Goal: Task Accomplishment & Management: Manage account settings

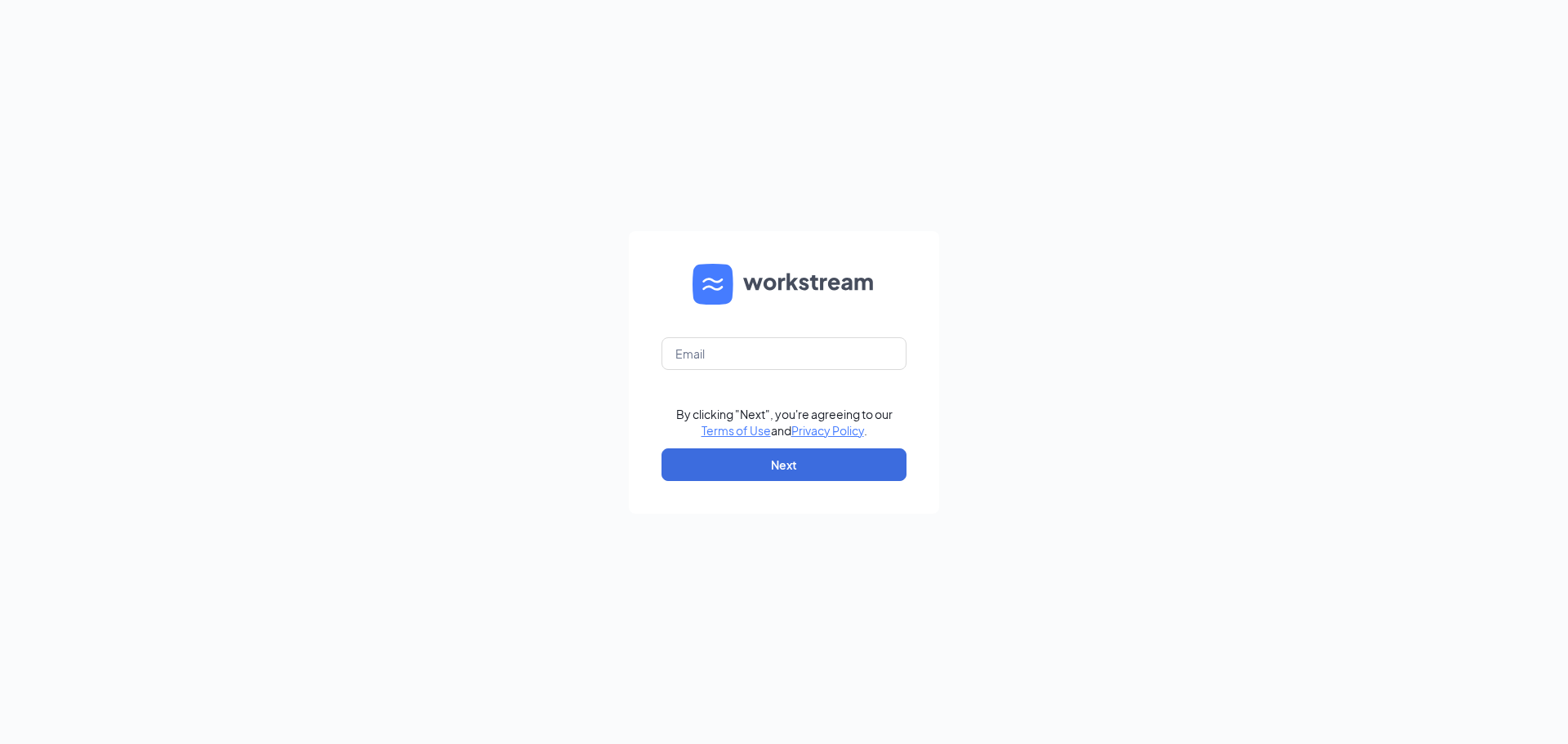
click at [709, 333] on form "By clicking "Next", you're agreeing to our Terms of Use and Privacy Policy . Ne…" at bounding box center [784, 372] width 310 height 282
click at [713, 352] on input "text" at bounding box center [784, 353] width 245 height 32
type input "[EMAIL_ADDRESS][DOMAIN_NAME]"
click at [878, 465] on button "Next" at bounding box center [784, 464] width 245 height 32
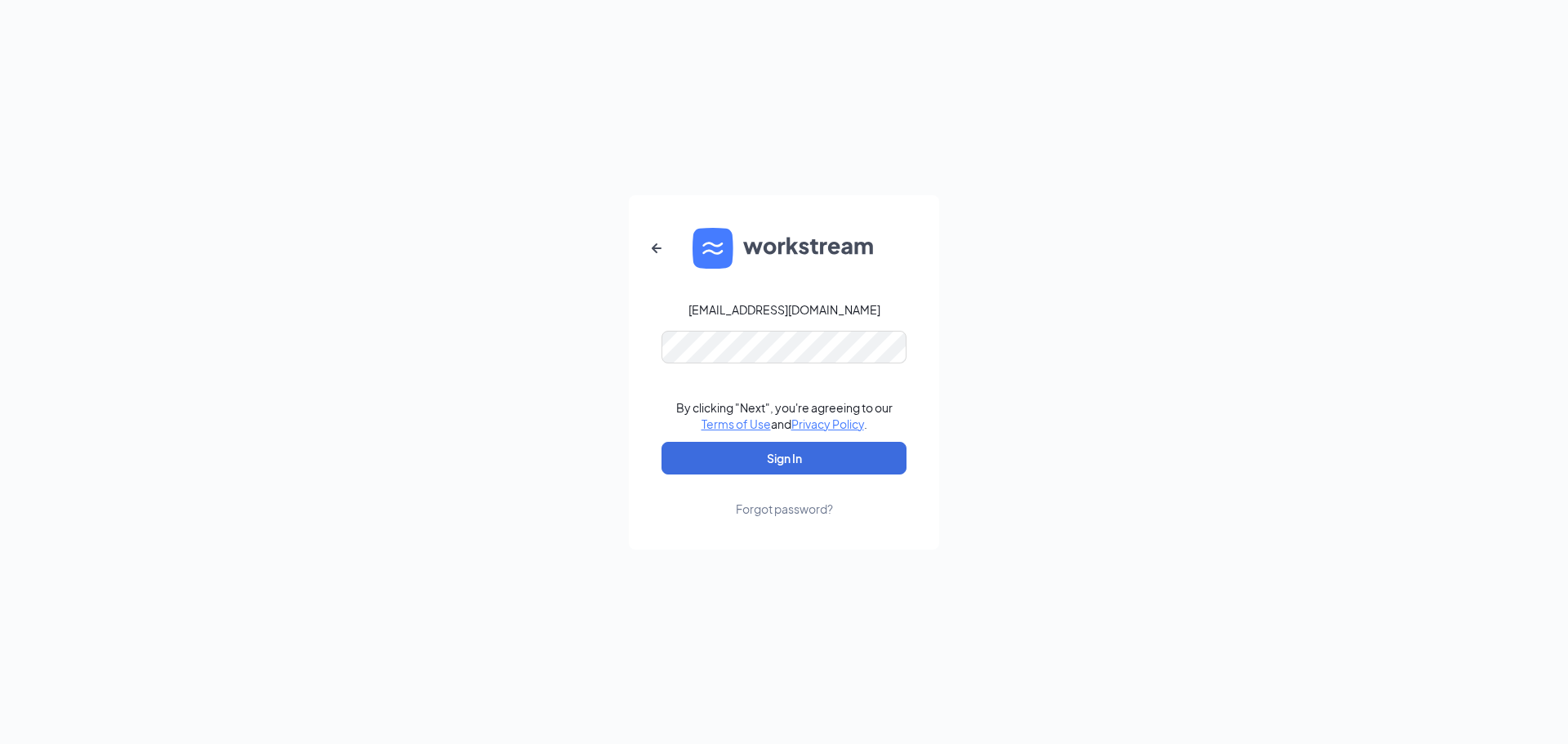
click at [743, 327] on form "[EMAIL_ADDRESS][DOMAIN_NAME] By clicking "Next", you're agreeing to our Terms o…" at bounding box center [784, 372] width 310 height 354
click at [819, 470] on button "Sign In" at bounding box center [784, 457] width 245 height 32
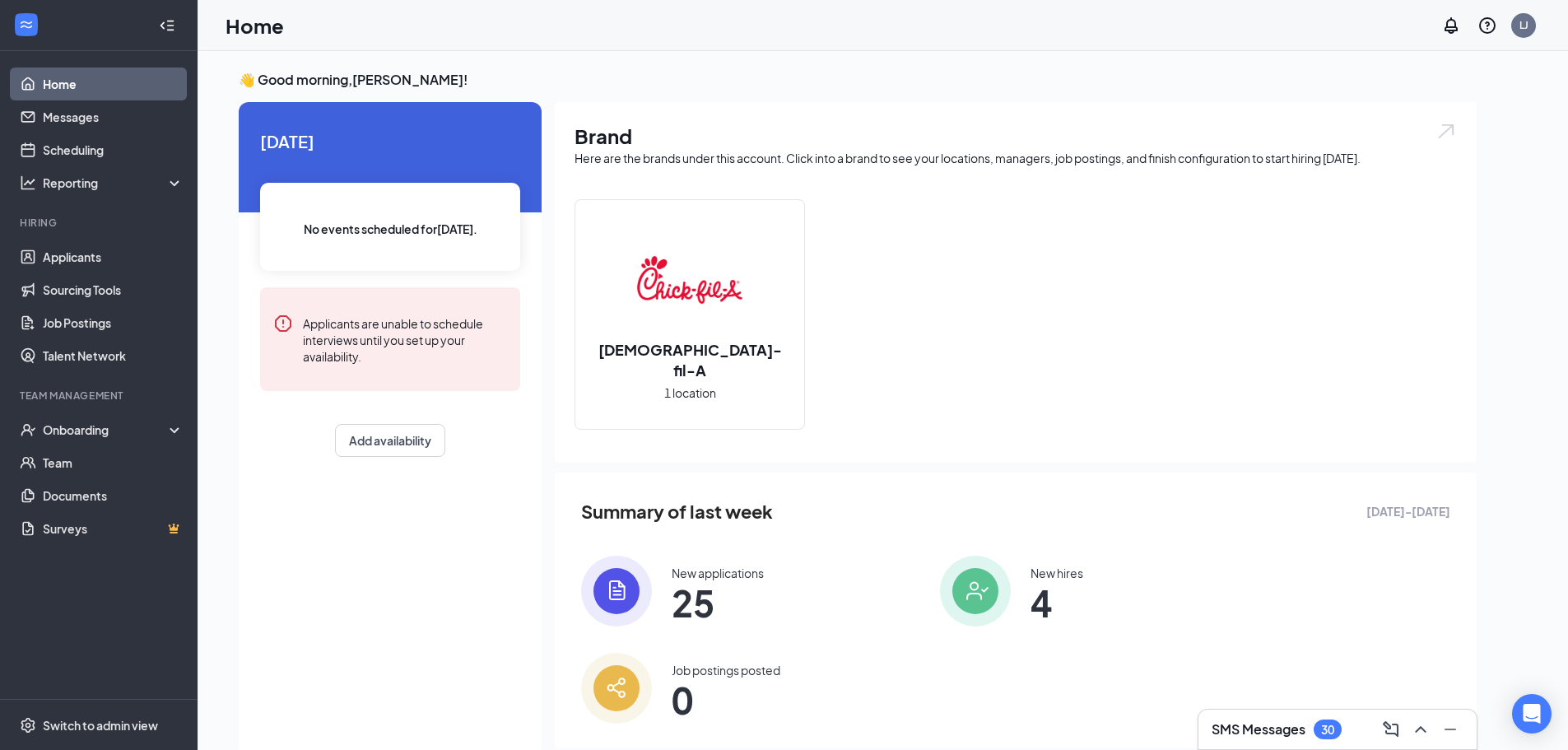
click at [1269, 724] on h3 "SMS Messages" at bounding box center [1258, 729] width 94 height 18
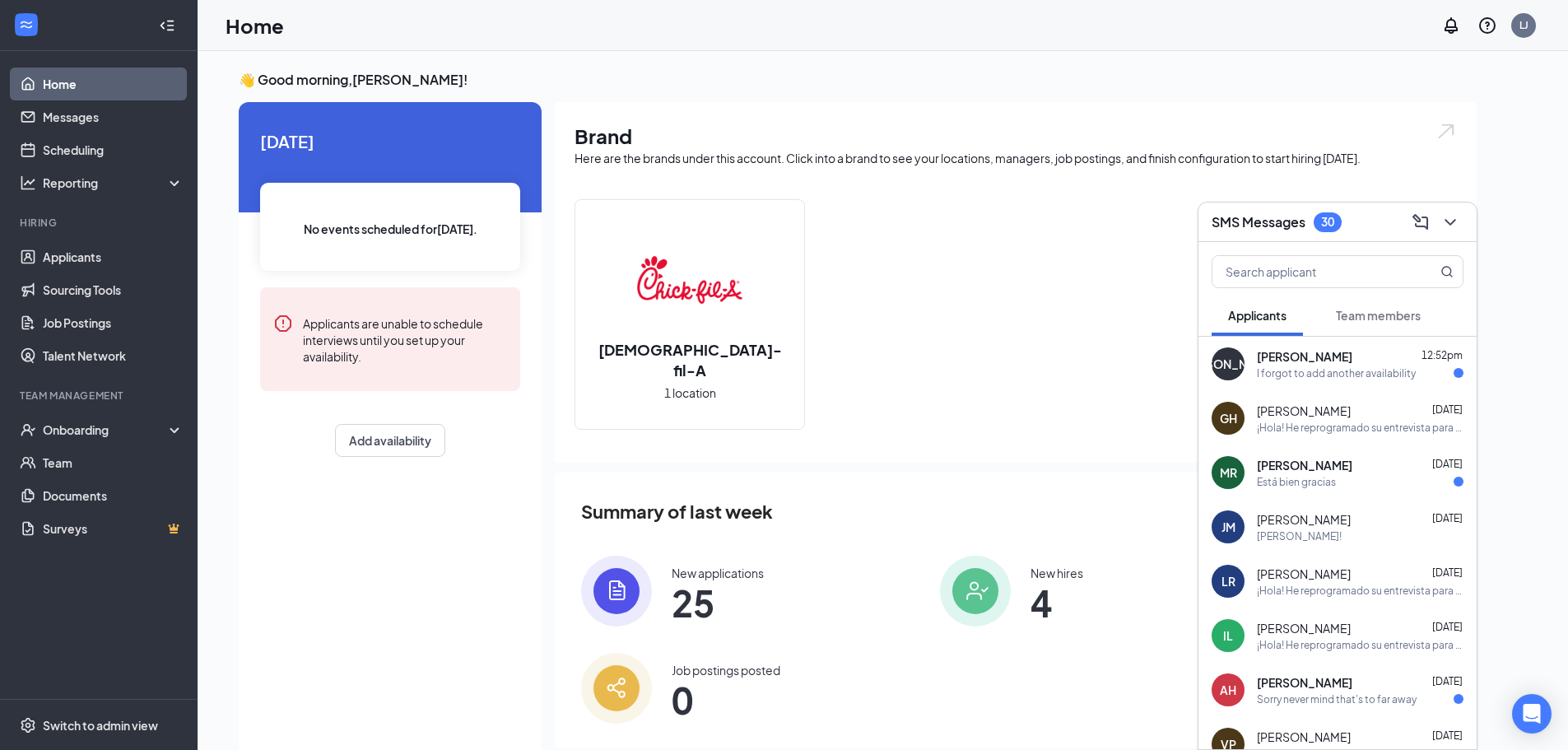
click at [1388, 312] on span "Team members" at bounding box center [1378, 314] width 85 height 15
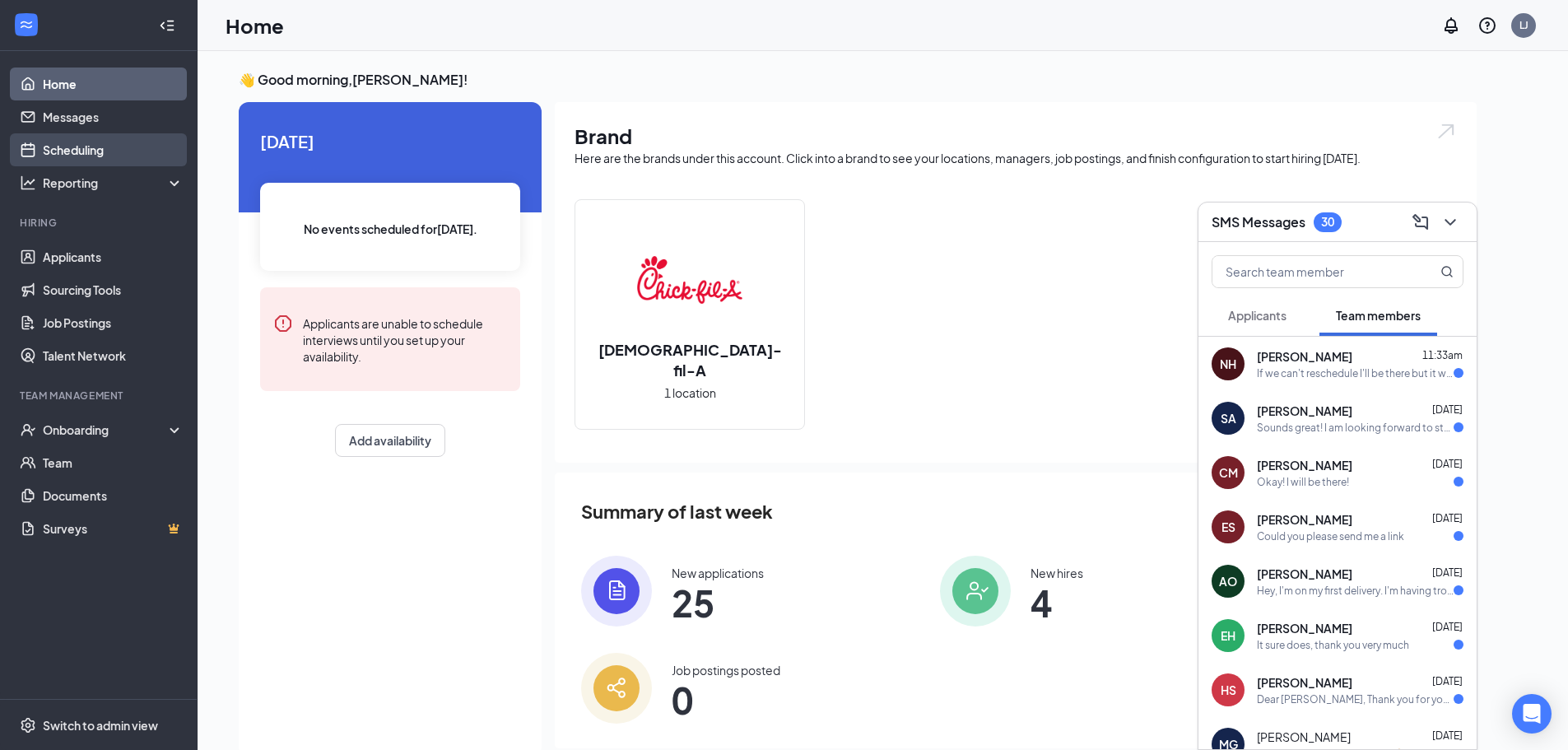
click at [85, 146] on link "Scheduling" at bounding box center [112, 149] width 140 height 33
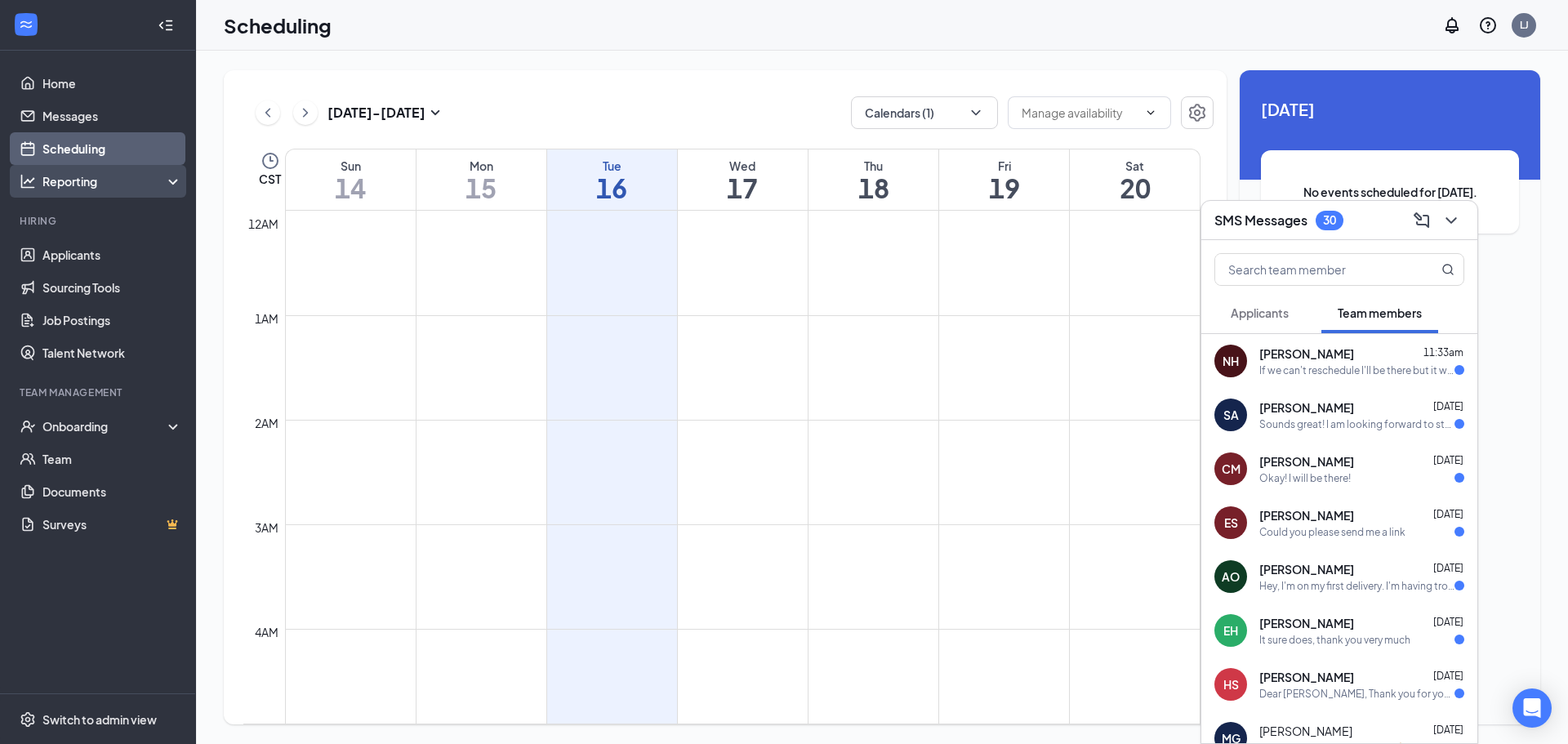
scroll to position [803, 0]
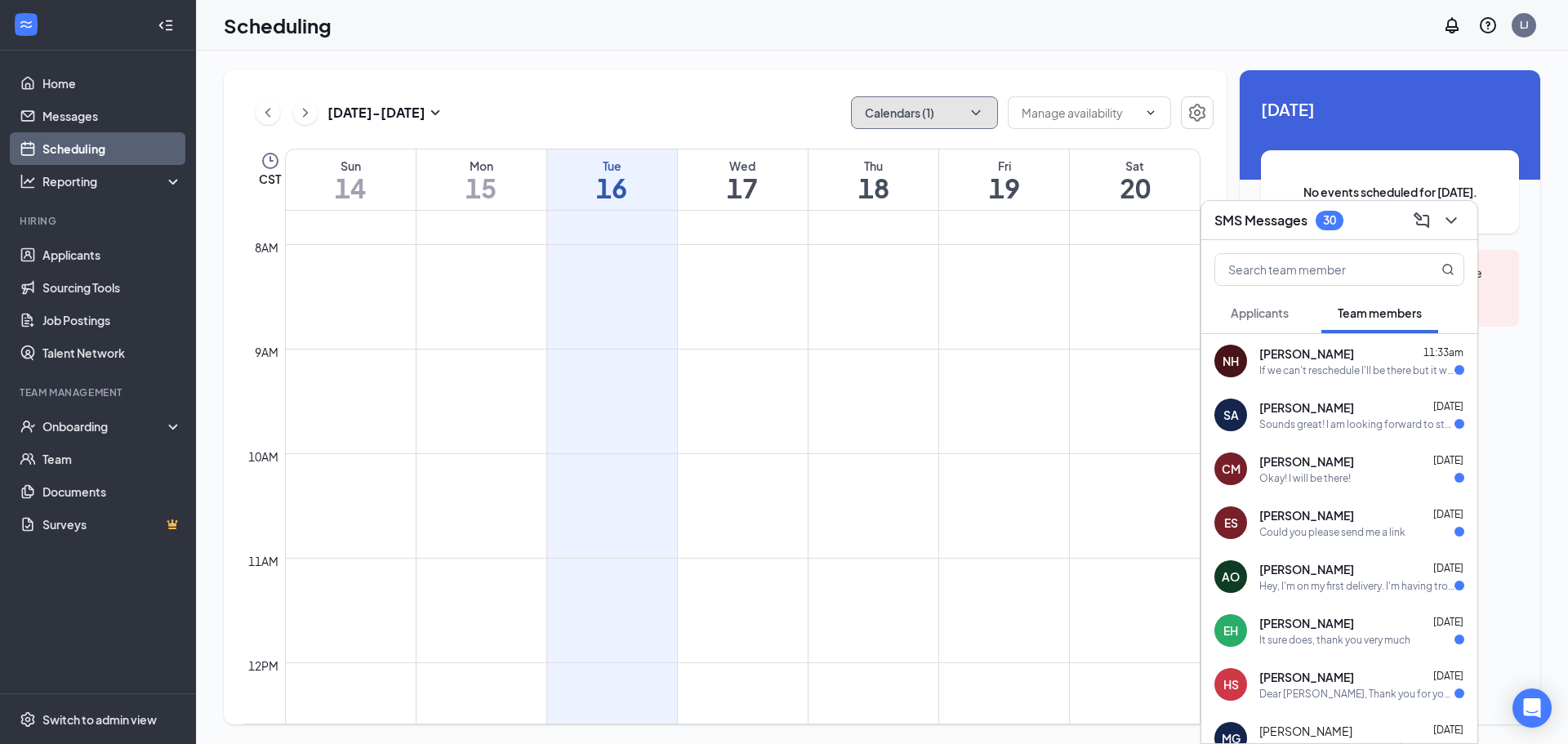
drag, startPoint x: 913, startPoint y: 113, endPoint x: 912, endPoint y: 125, distance: 12.0
click at [912, 113] on button "Calendars (1)" at bounding box center [925, 112] width 147 height 32
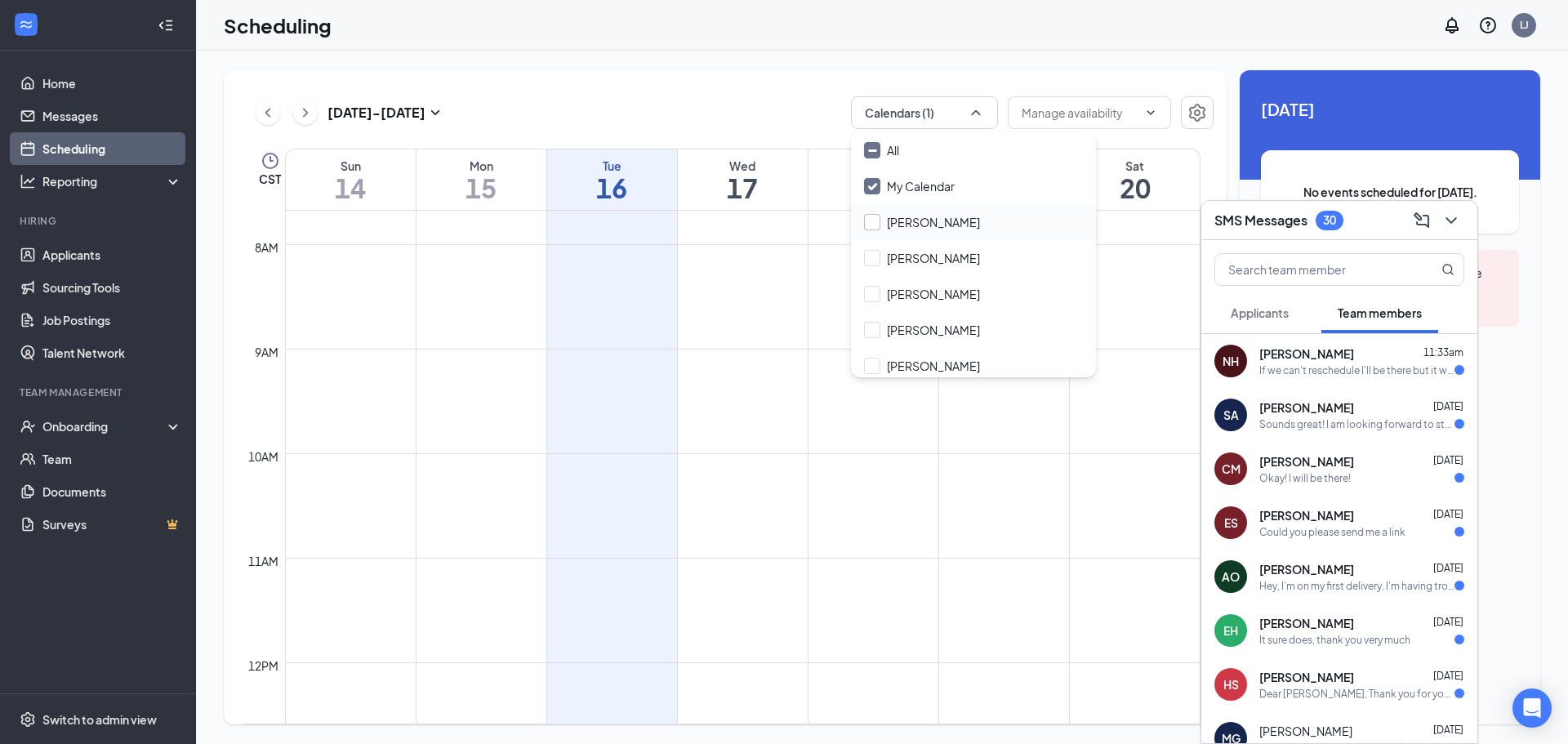
click at [924, 223] on input "[PERSON_NAME]" at bounding box center [922, 222] width 116 height 17
checkbox input "true"
click at [782, 76] on div "[DATE] - [DATE] Calendars (2) CST Sun 14 Mon 15 Tue 16 Wed 17 Thu 18 Fri 19 Sat…" at bounding box center [725, 397] width 1003 height 654
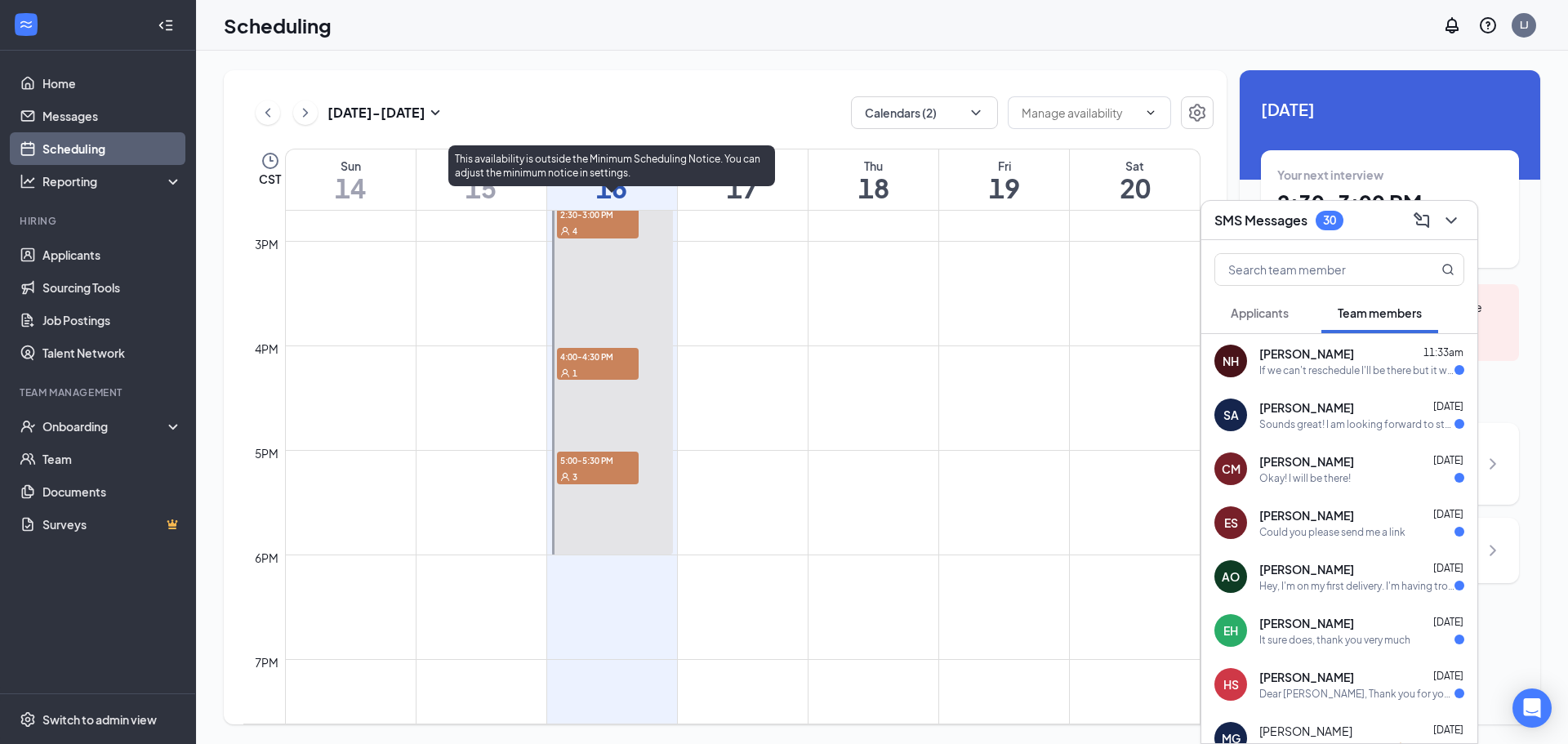
scroll to position [1456, 0]
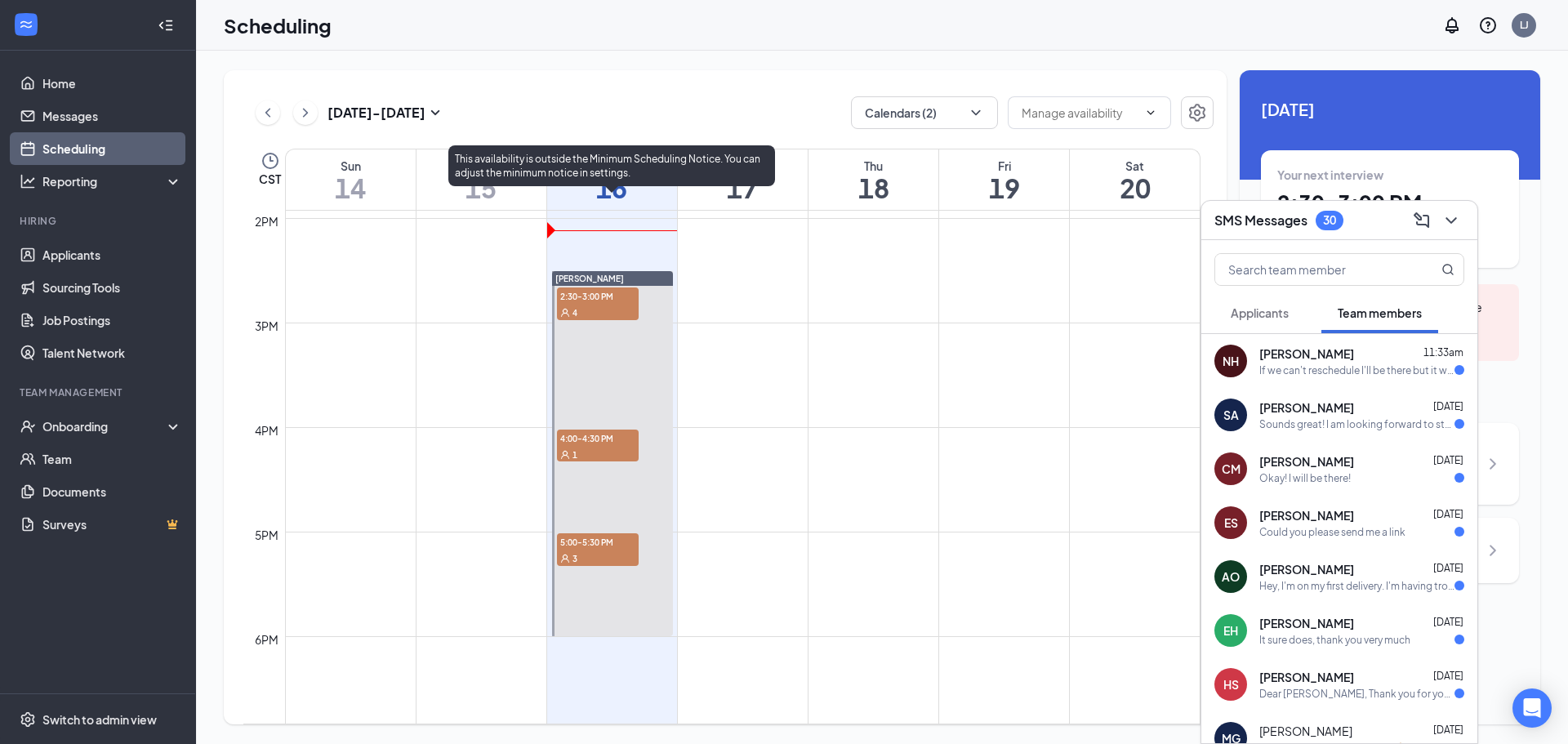
click at [604, 308] on div "4" at bounding box center [597, 312] width 82 height 17
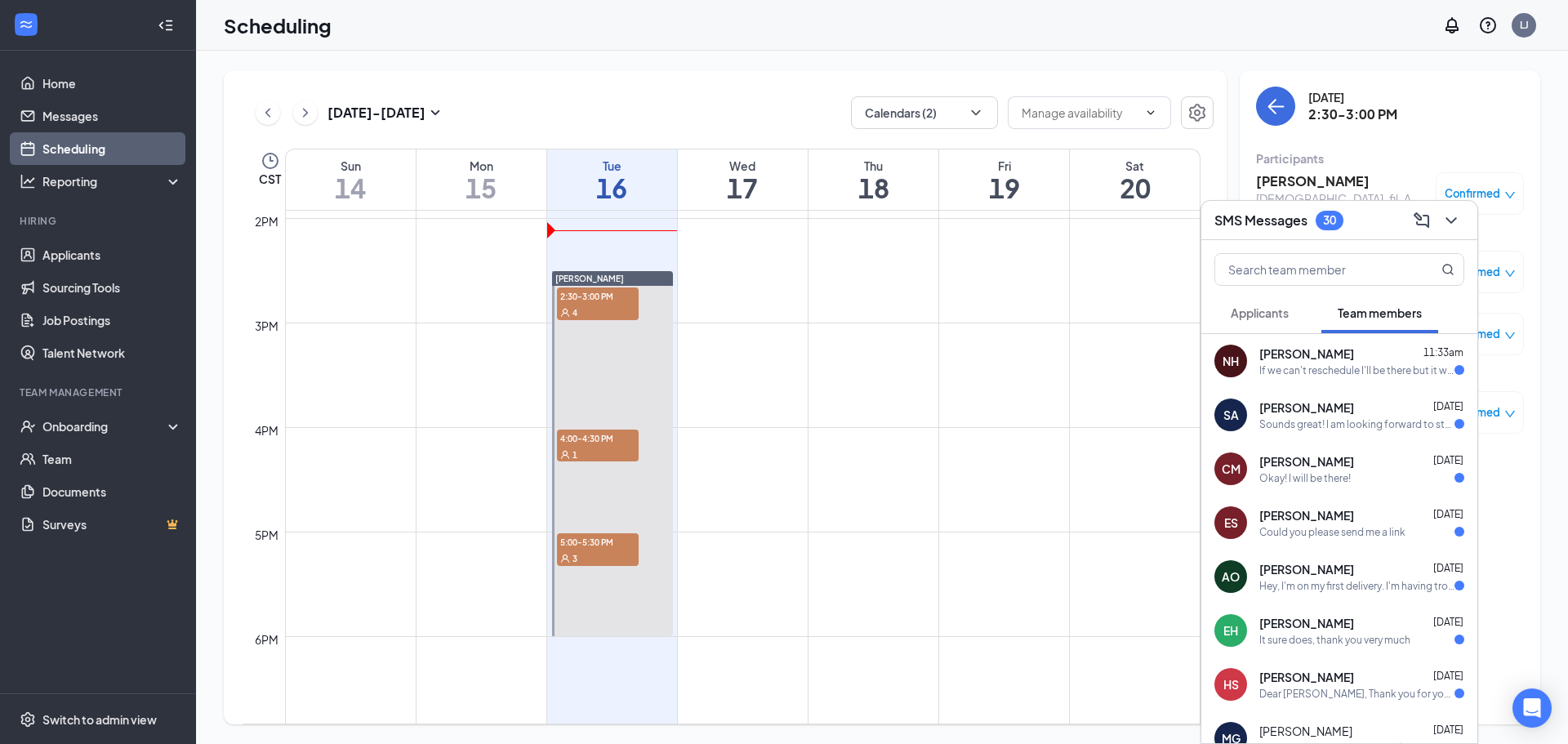
click at [1463, 224] on button at bounding box center [1451, 221] width 26 height 26
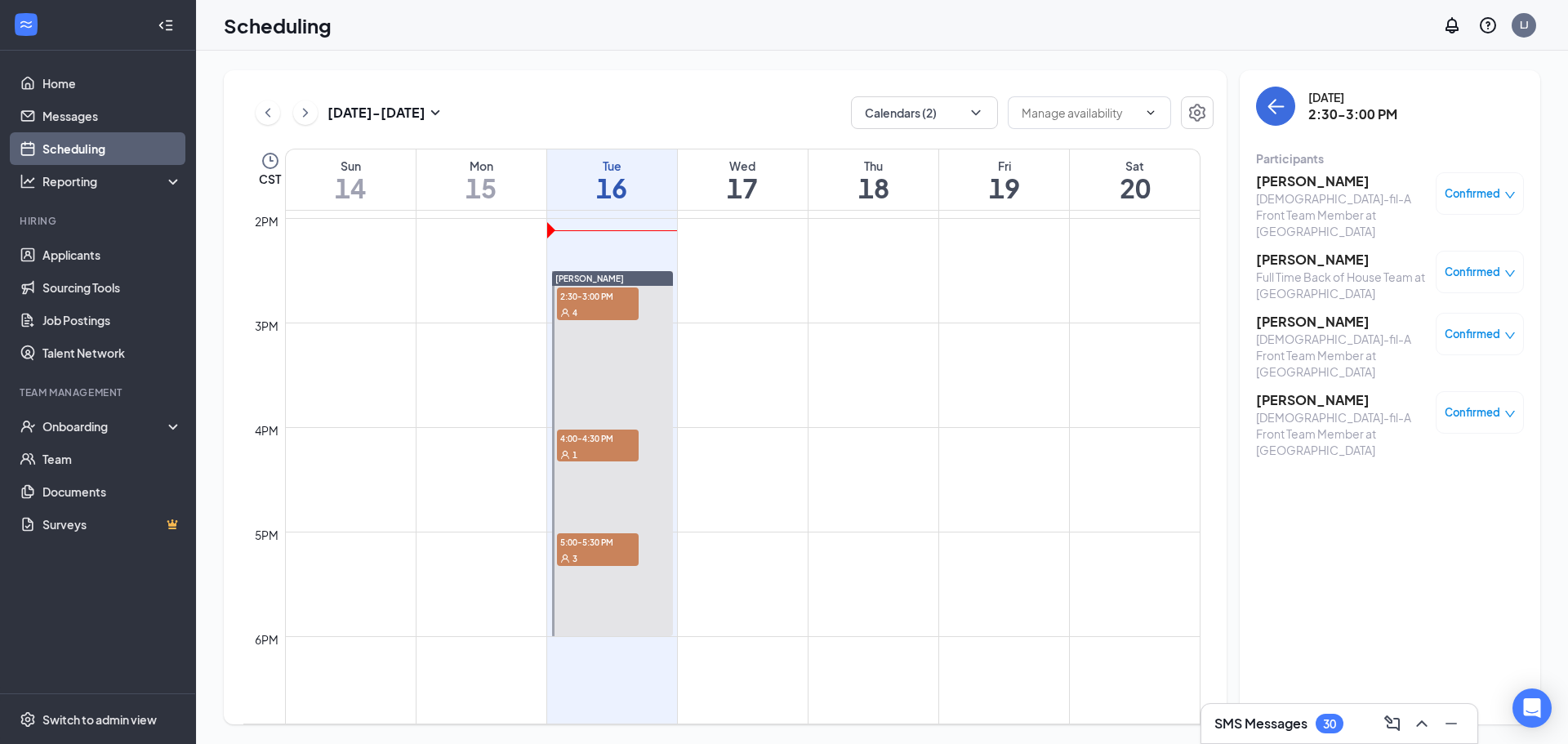
click at [1302, 188] on h3 "[PERSON_NAME]" at bounding box center [1342, 181] width 172 height 18
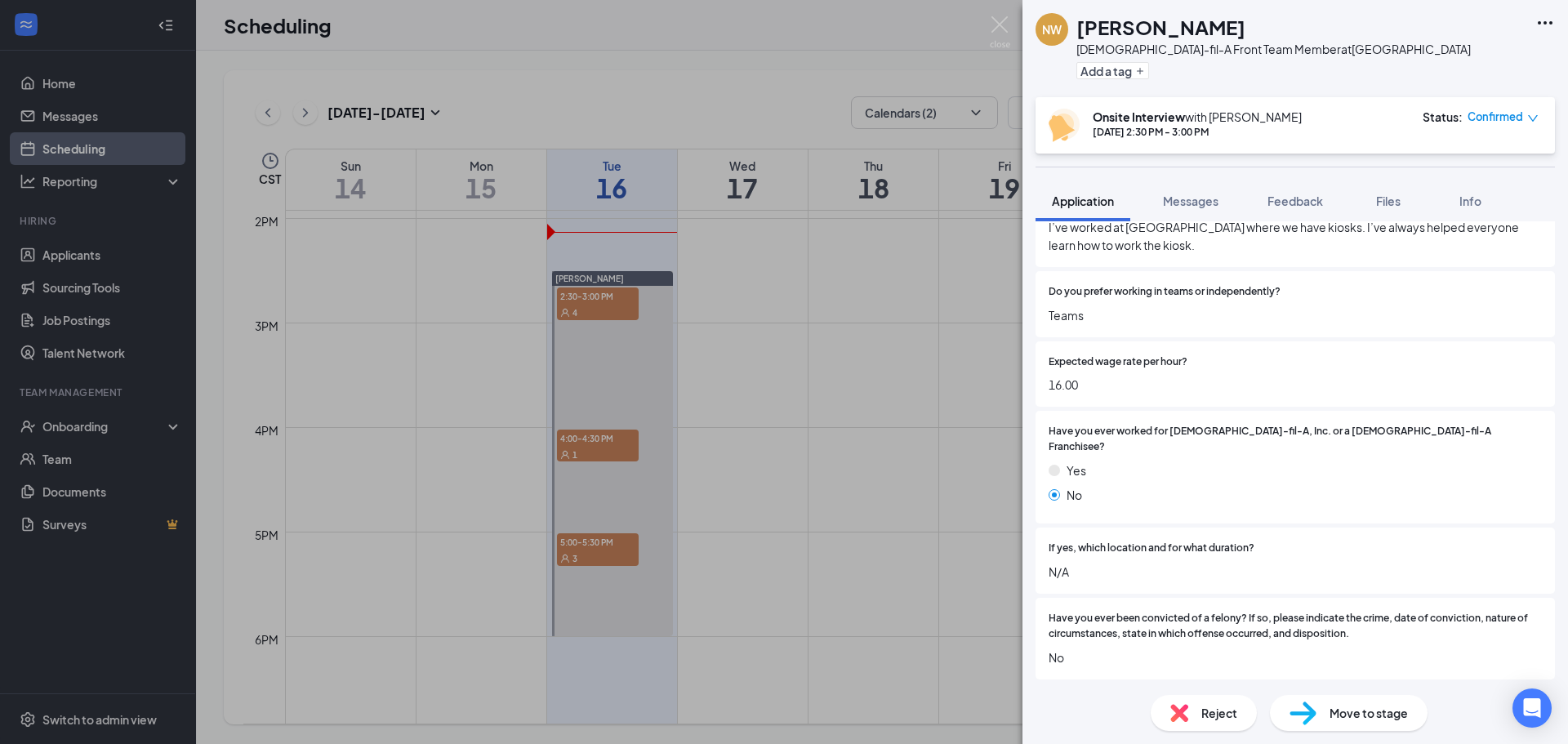
scroll to position [1649, 0]
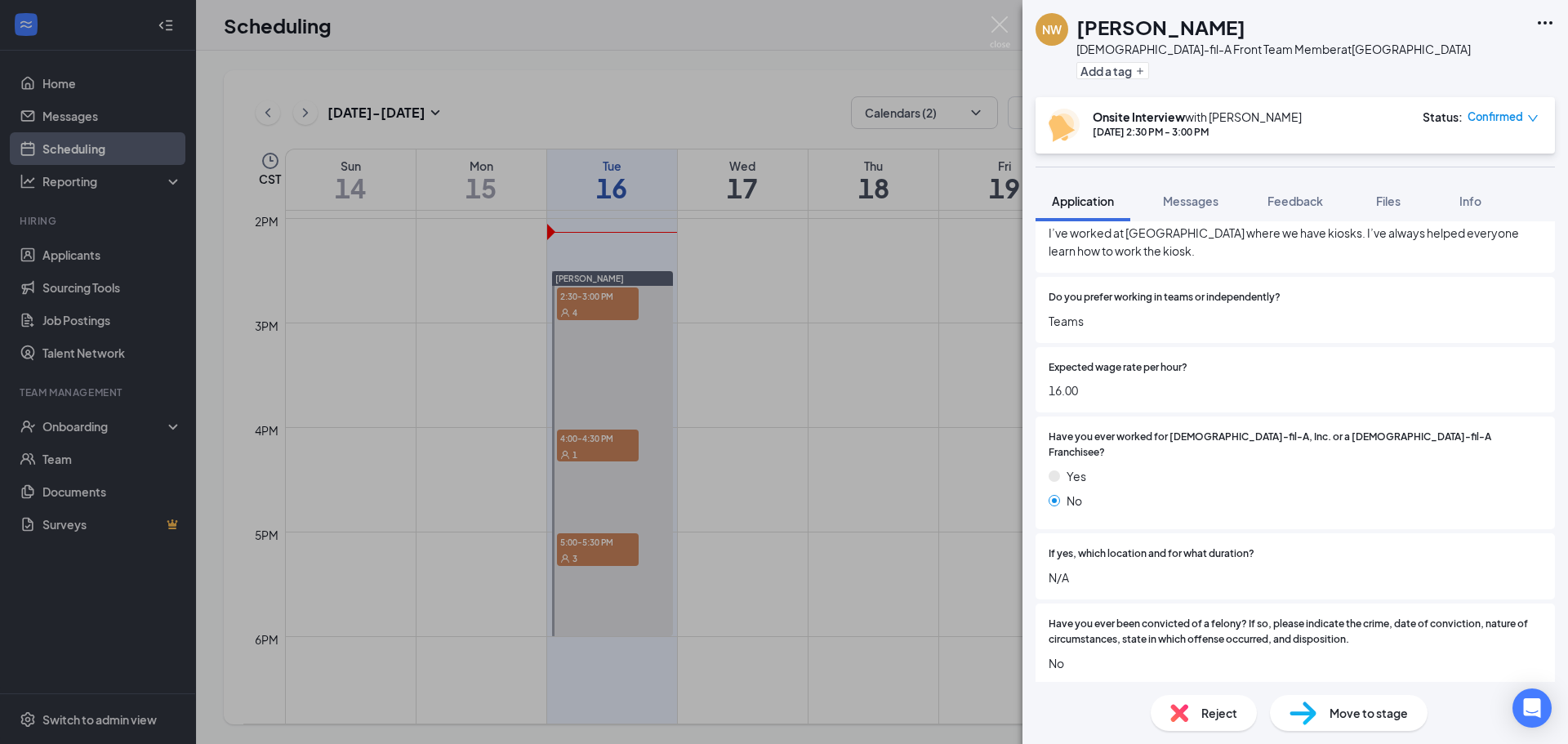
click at [931, 466] on div "[PERSON_NAME] White [DEMOGRAPHIC_DATA]-fil-A Front Team Member at [GEOGRAPHIC_D…" at bounding box center [784, 372] width 1568 height 744
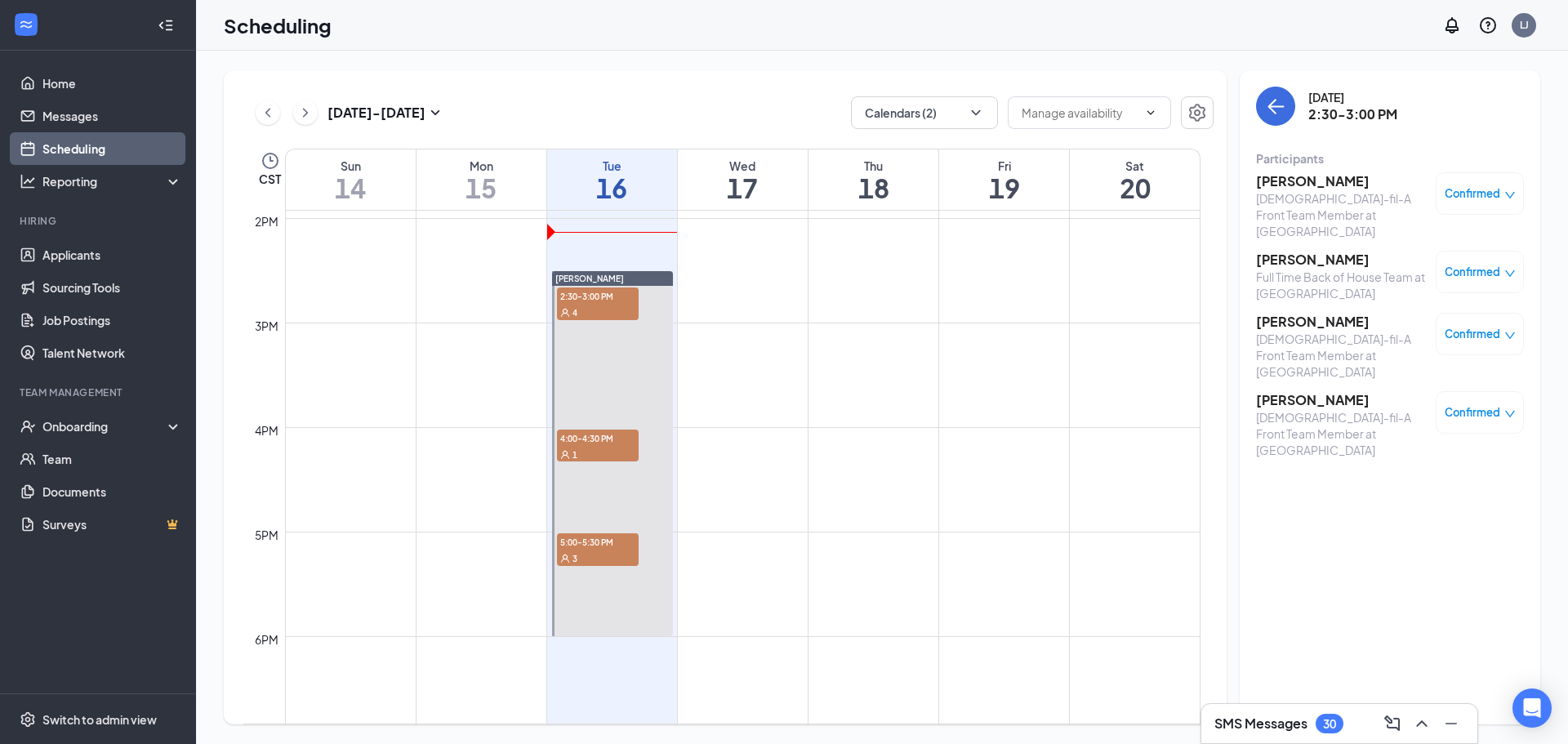
click at [1293, 233] on div "[PERSON_NAME] [DEMOGRAPHIC_DATA]-fil-A Front Team Member at [GEOGRAPHIC_DATA] C…" at bounding box center [1390, 315] width 268 height 297
click at [1293, 251] on h3 "[PERSON_NAME]" at bounding box center [1342, 259] width 172 height 18
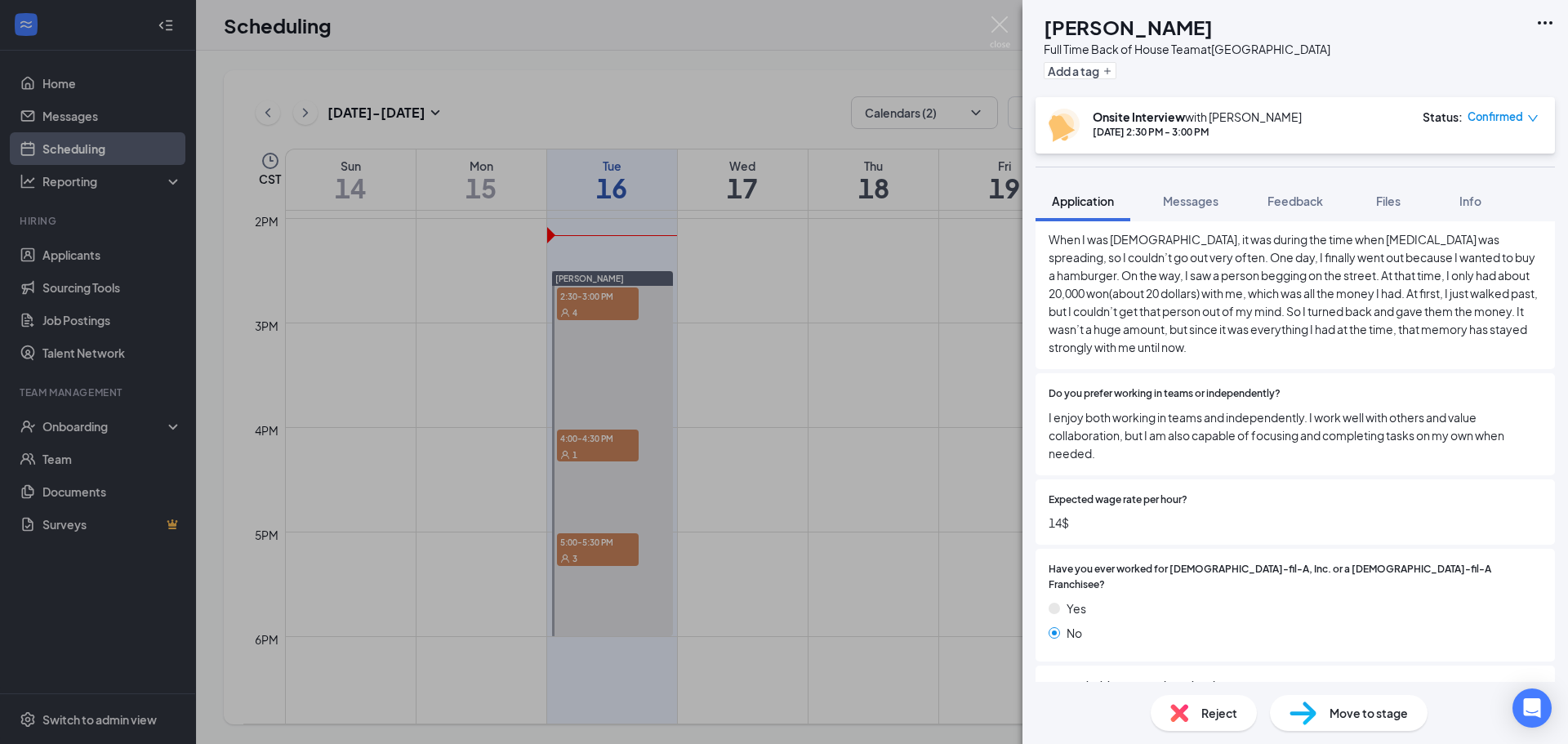
scroll to position [1714, 0]
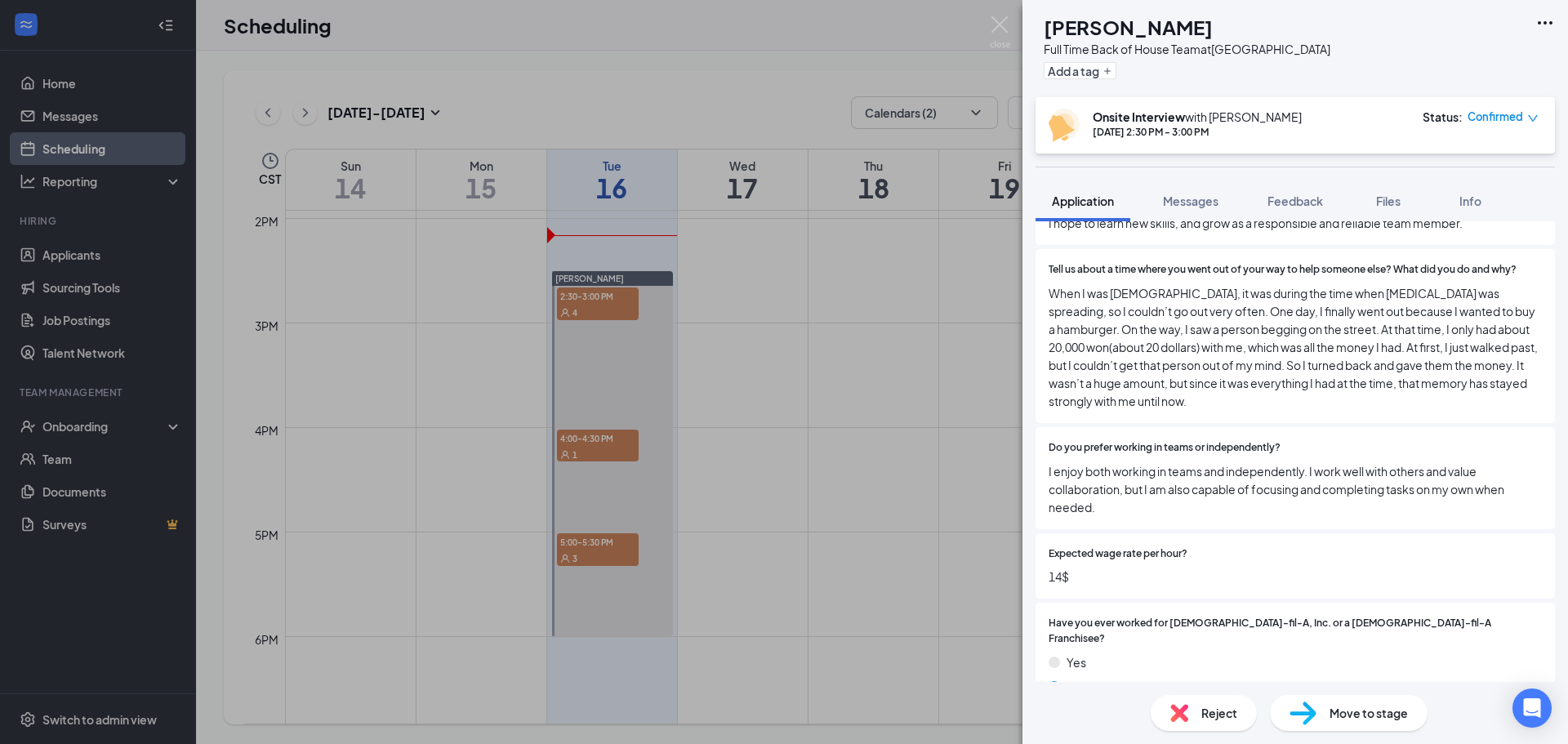
click at [985, 286] on div "NJ [PERSON_NAME] Full Time Back of House Team at [GEOGRAPHIC_DATA] Add a tag On…" at bounding box center [784, 372] width 1568 height 744
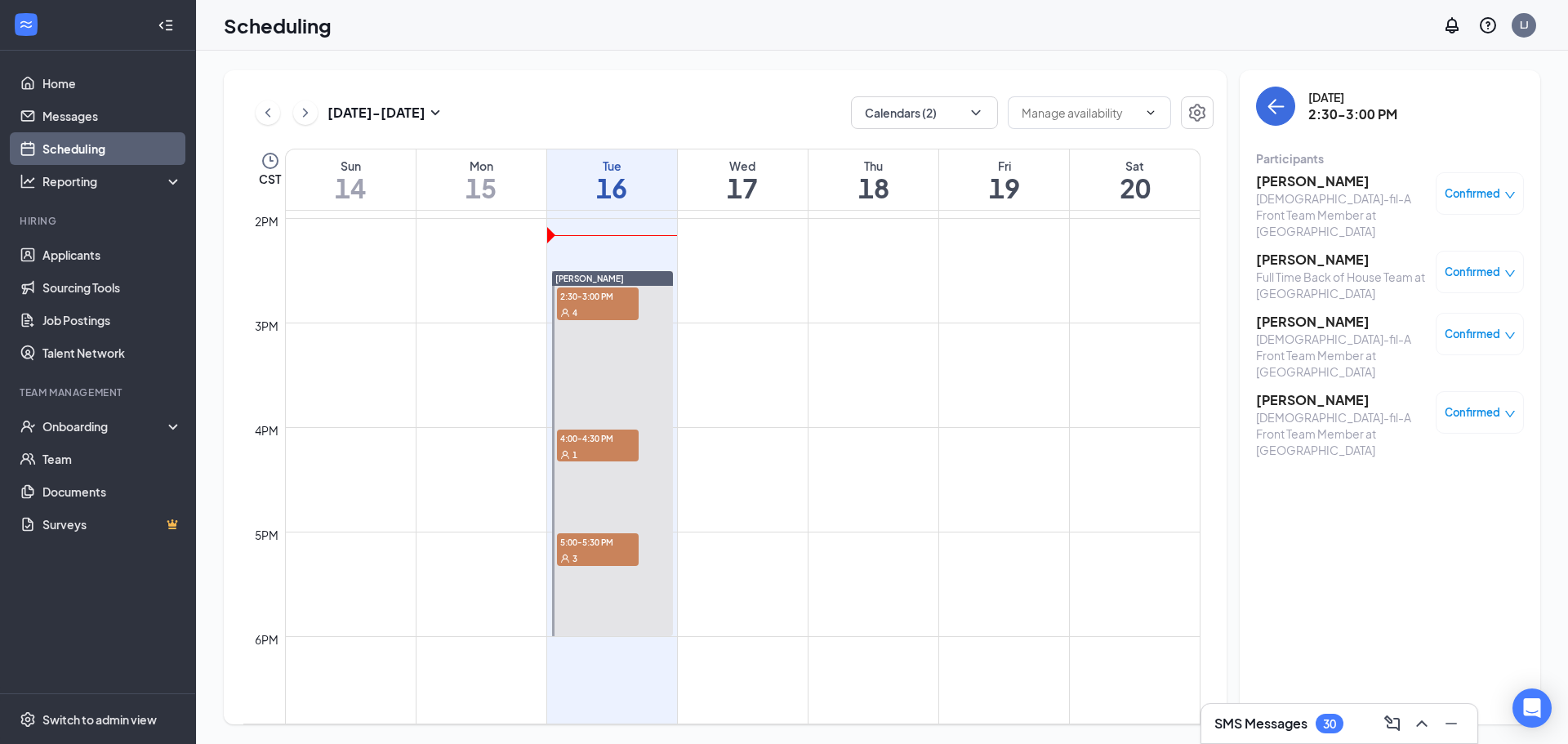
click at [1321, 313] on h3 "[PERSON_NAME]" at bounding box center [1342, 322] width 172 height 18
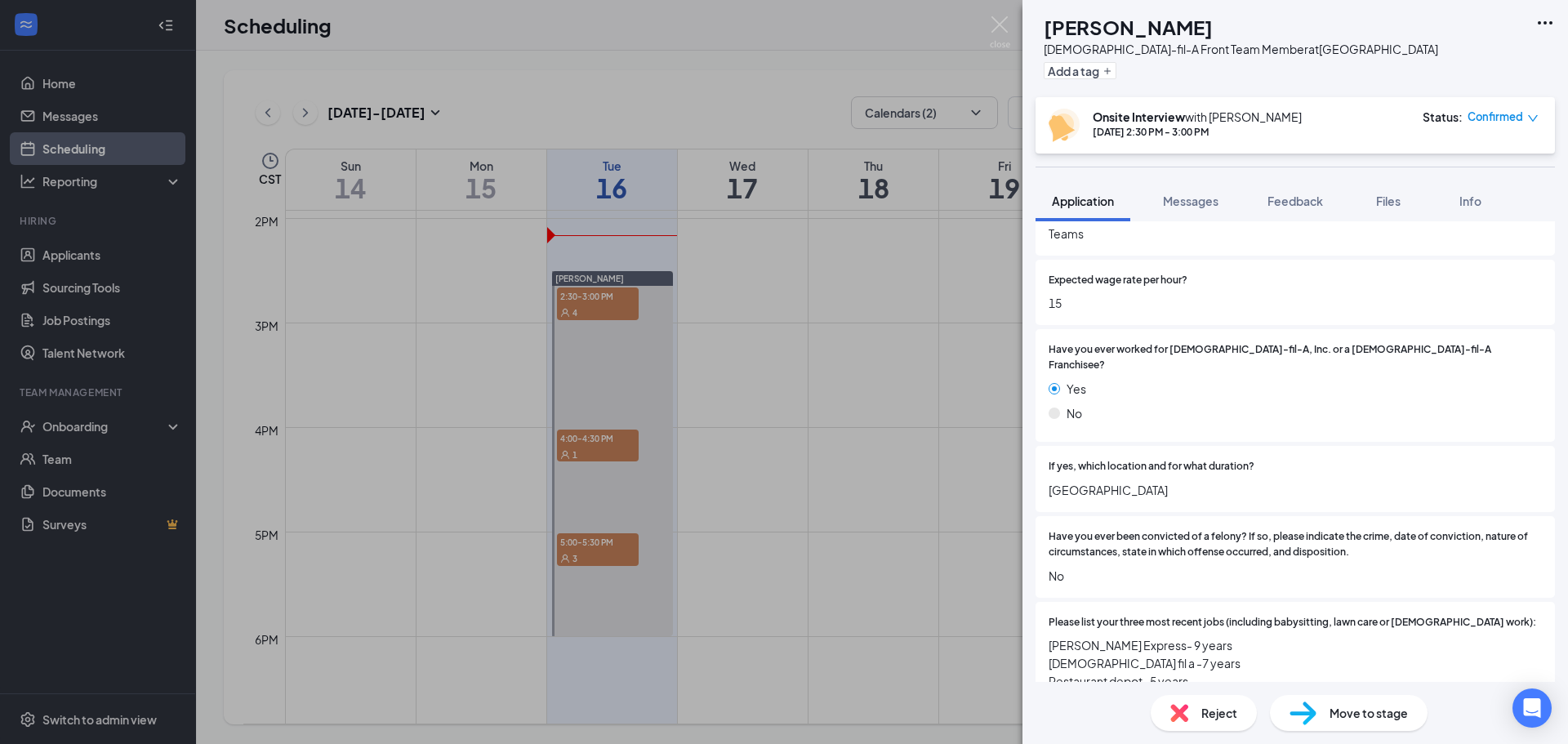
scroll to position [1796, 0]
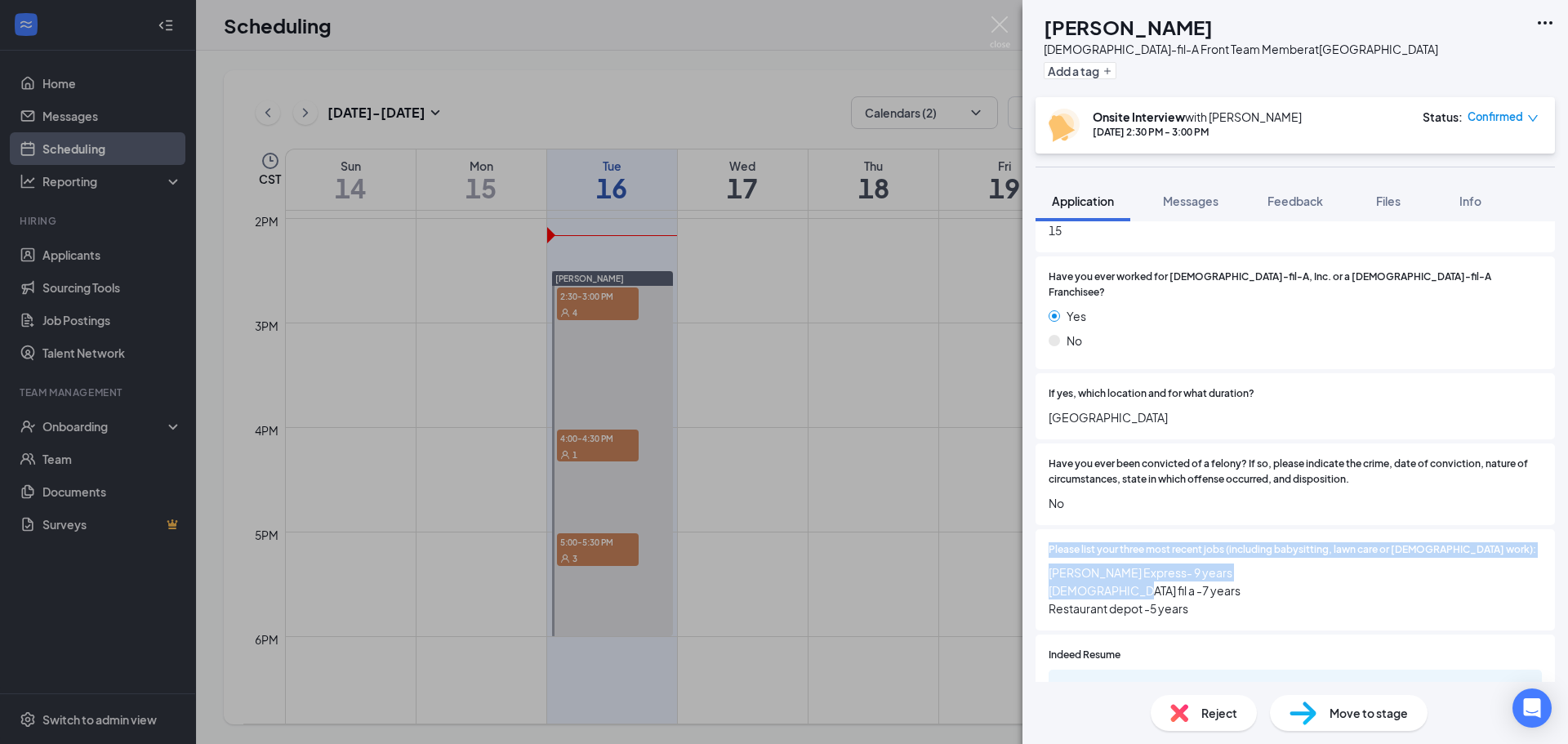
drag, startPoint x: 1550, startPoint y: 544, endPoint x: 1533, endPoint y: 480, distance: 66.2
click at [1532, 478] on div "This applicant also applied to 2 other job posting(s) Collapse all Application …" at bounding box center [1295, 450] width 545 height 460
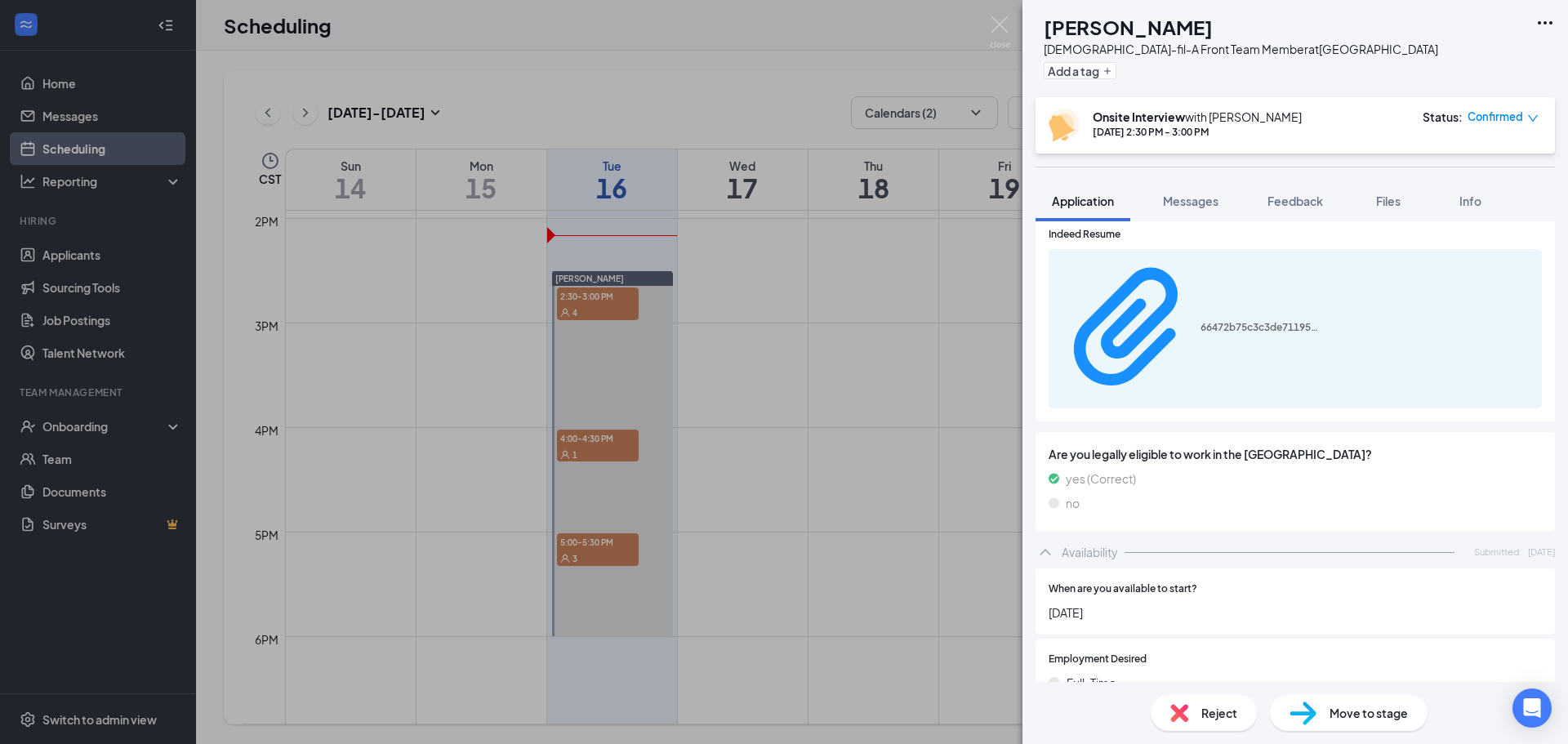
scroll to position [2166, 0]
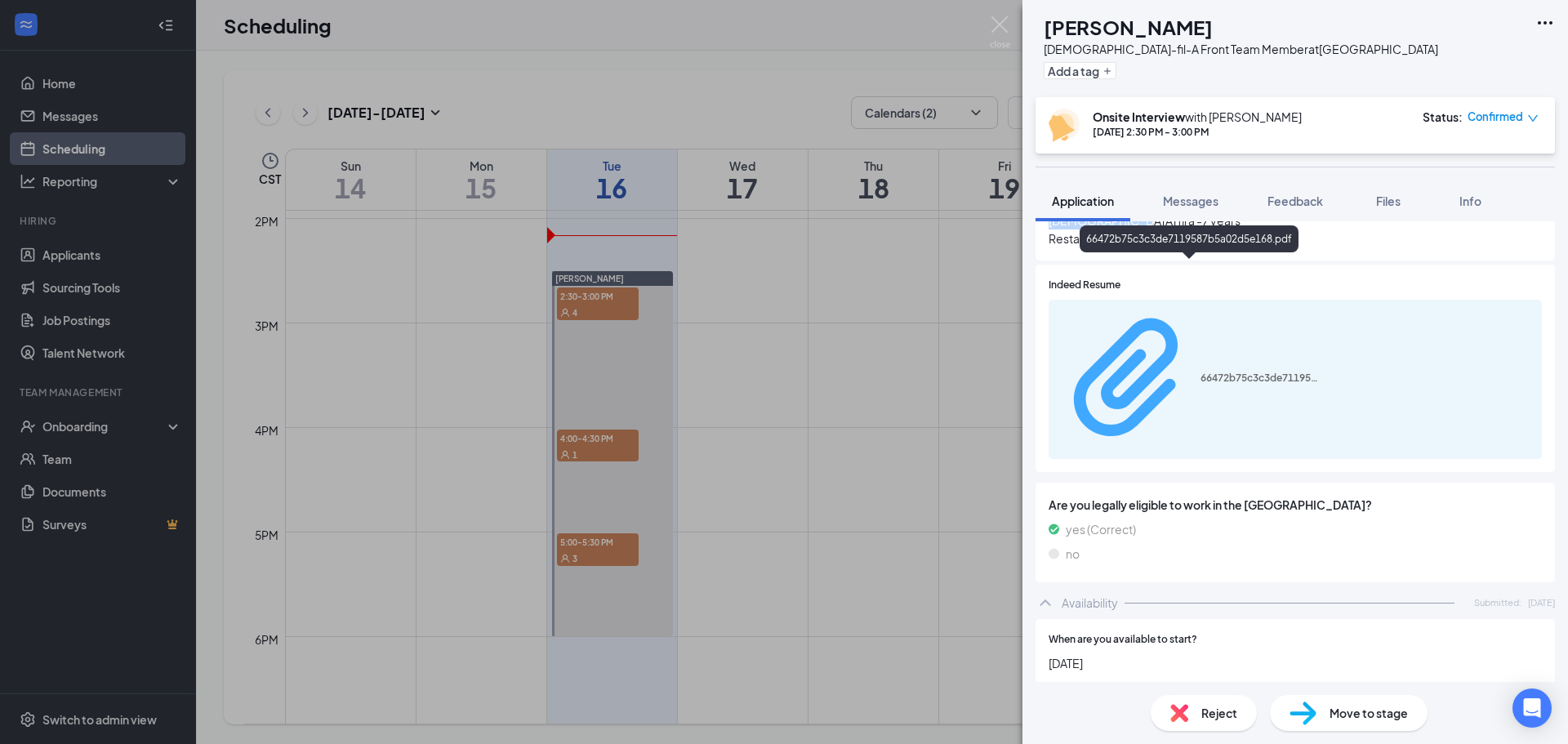
click at [1201, 372] on div "66472b75c3c3de7119587b5a02d5e168.pdf" at bounding box center [1262, 378] width 123 height 13
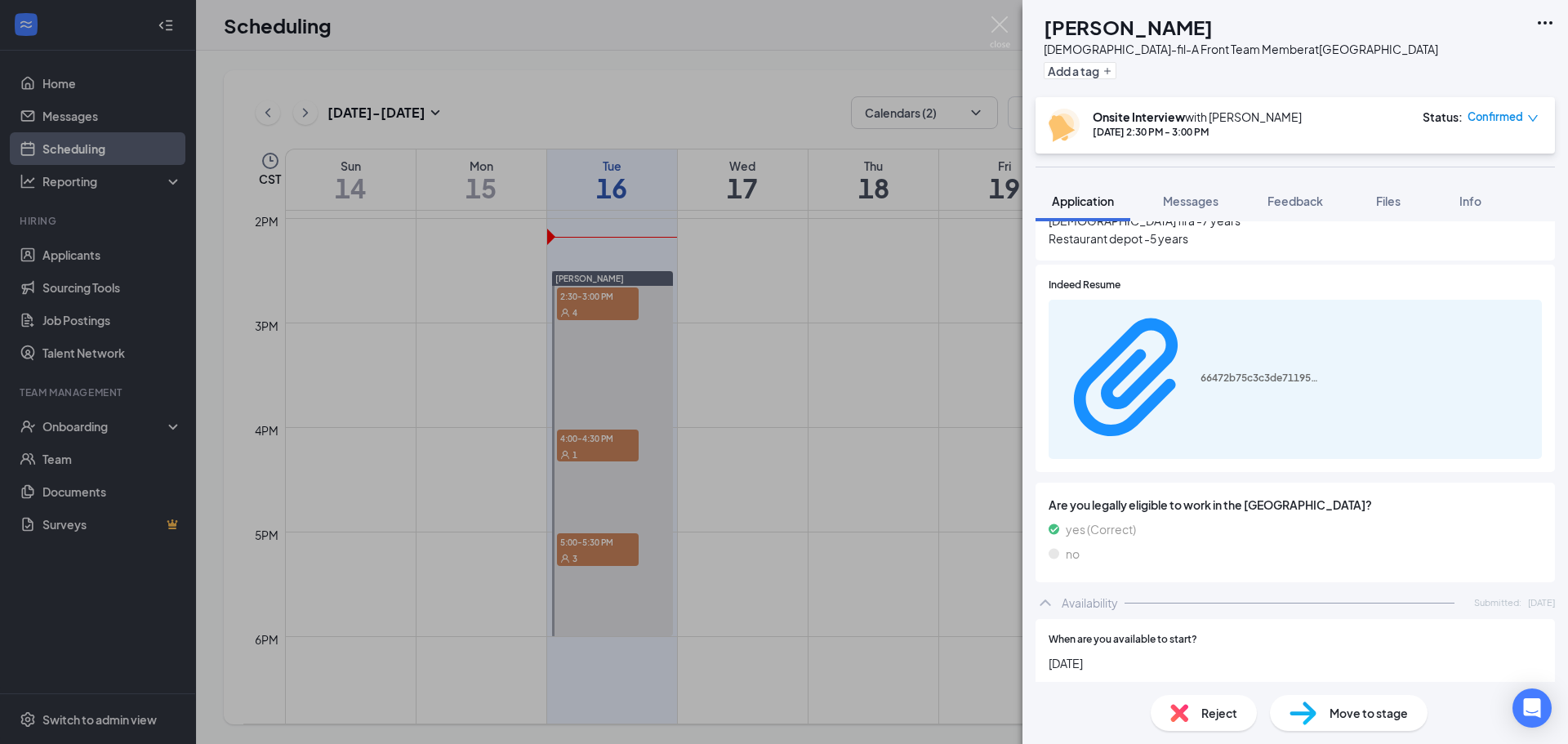
click at [899, 281] on div "AR [PERSON_NAME][DEMOGRAPHIC_DATA]-fil-A Front Team Member at [GEOGRAPHIC_DATA]…" at bounding box center [784, 372] width 1568 height 744
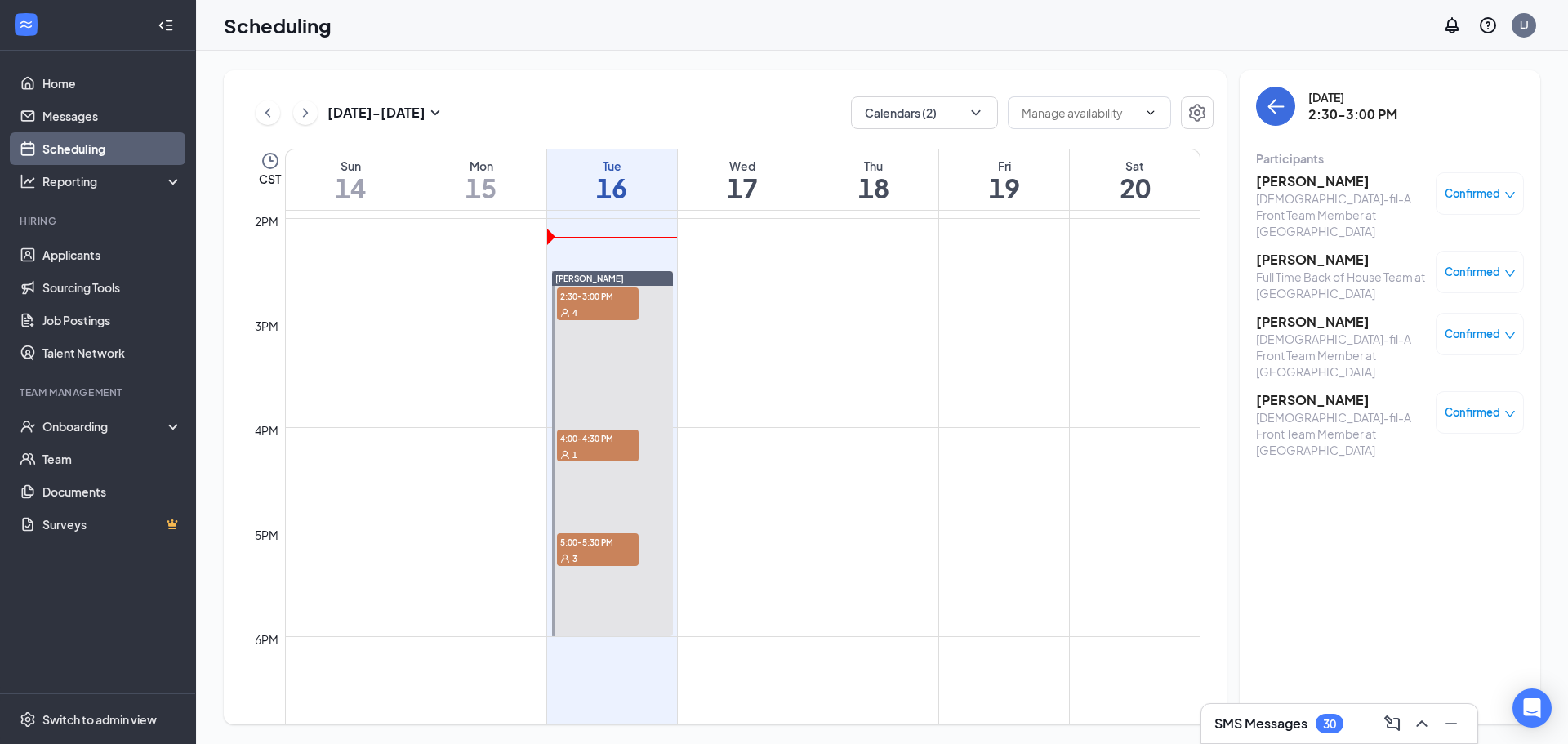
click at [608, 542] on span "5:00-5:30 PM" at bounding box center [597, 541] width 82 height 17
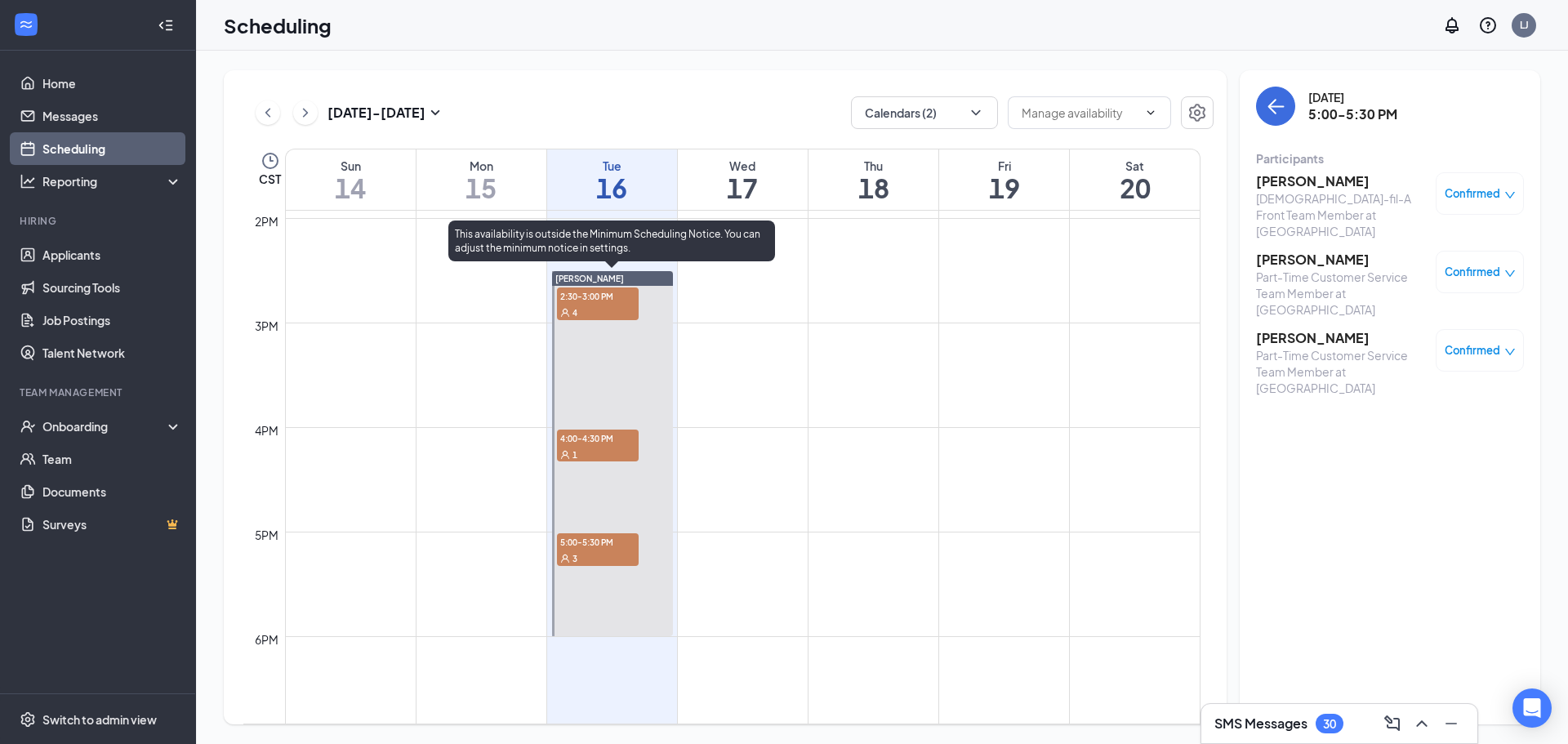
click at [628, 299] on span "2:30-3:00 PM" at bounding box center [597, 295] width 82 height 17
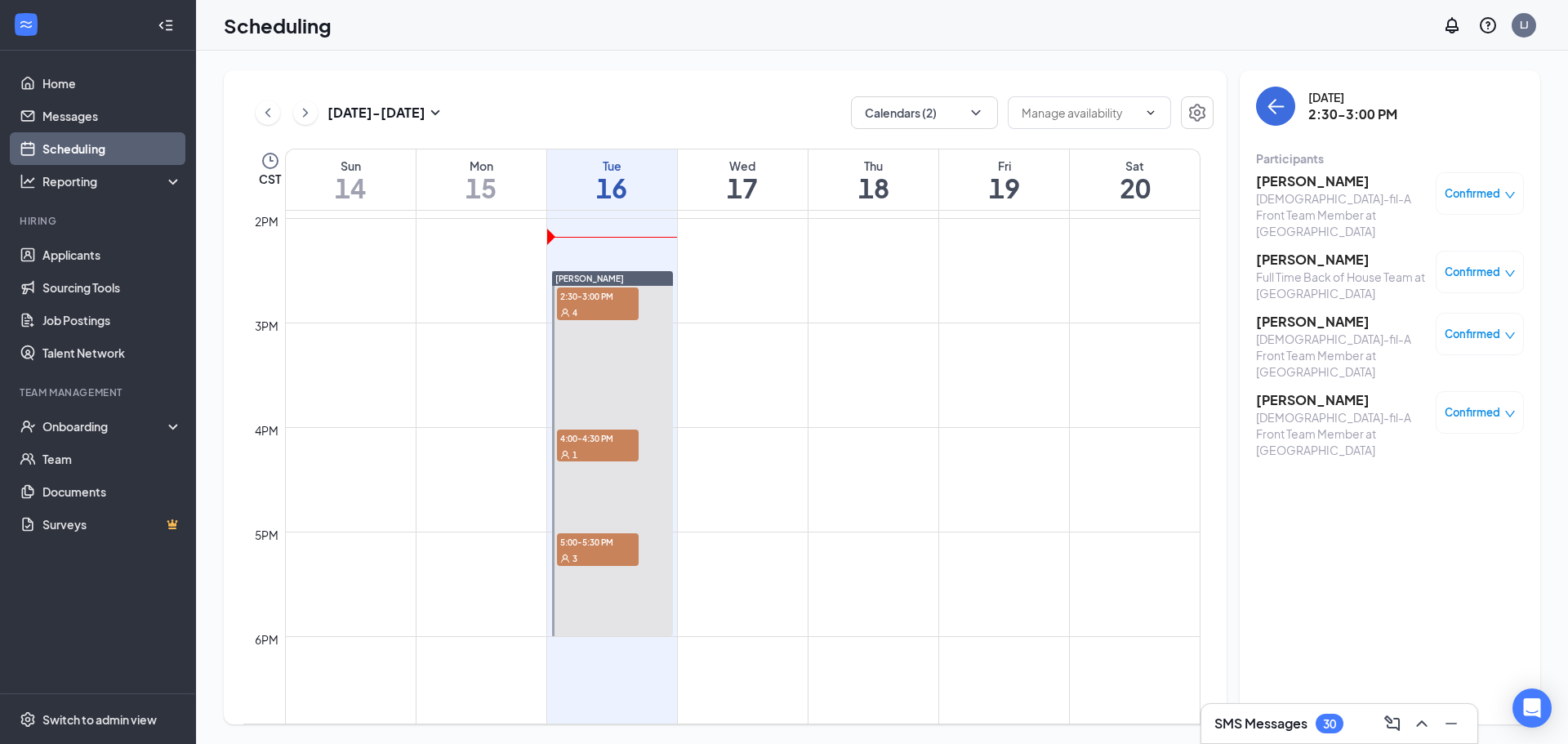
click at [1330, 391] on h3 "[PERSON_NAME]" at bounding box center [1342, 400] width 172 height 18
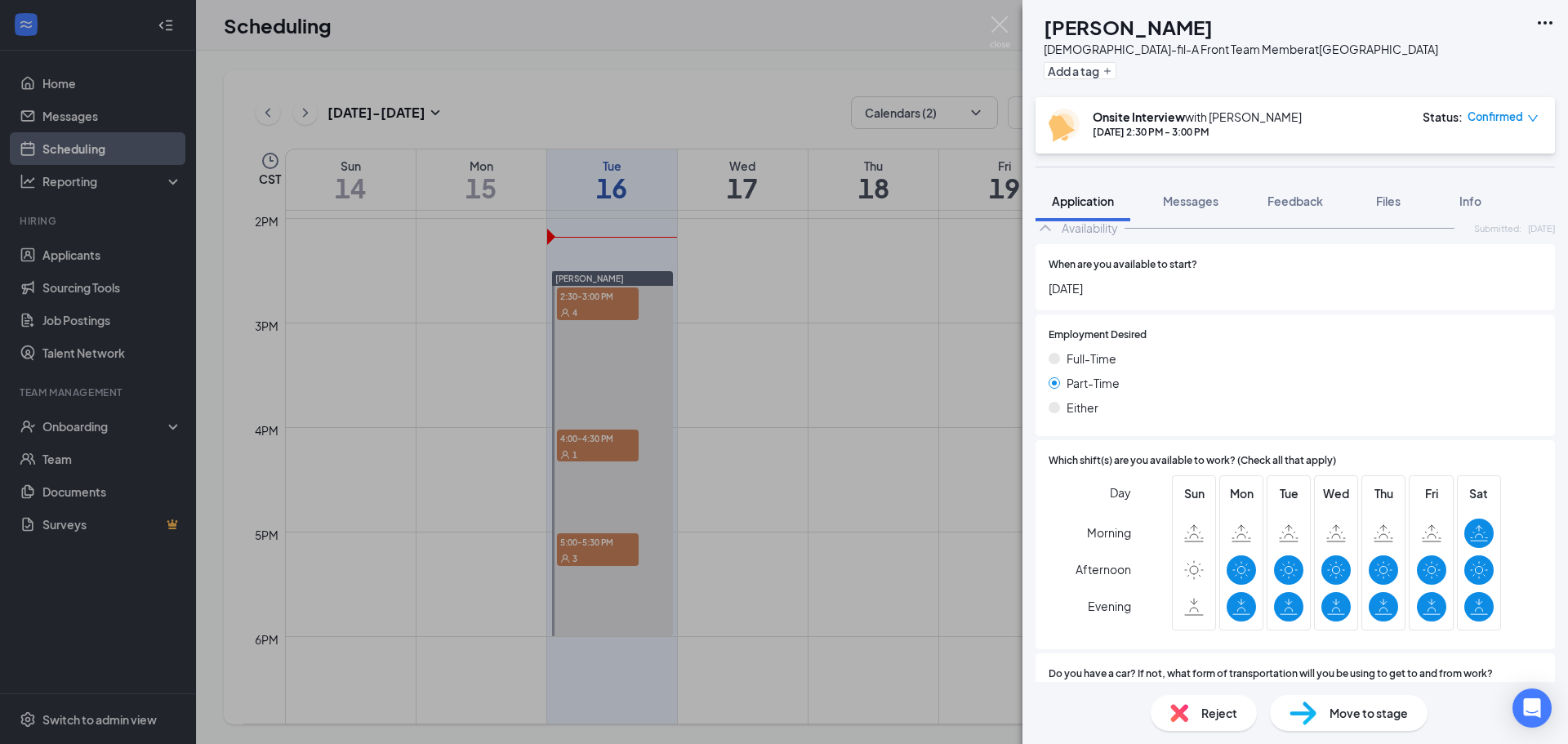
scroll to position [2322, 0]
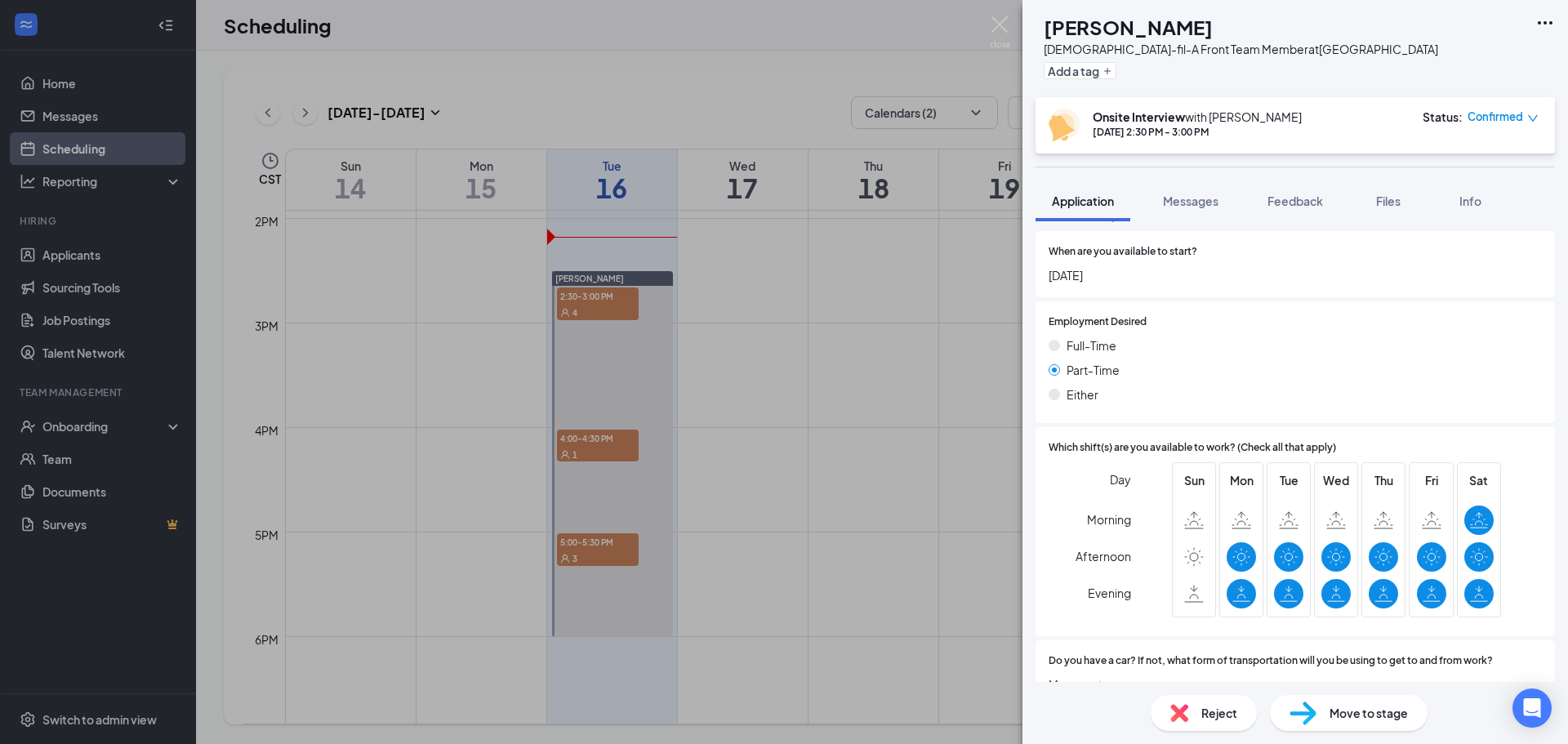
click at [641, 379] on div "VG [PERSON_NAME][DEMOGRAPHIC_DATA]-fil-A Front Team Member at [GEOGRAPHIC_DATA]…" at bounding box center [784, 372] width 1568 height 744
click at [819, 427] on div "VG [PERSON_NAME][DEMOGRAPHIC_DATA]-fil-A Front Team Member at [GEOGRAPHIC_DATA]…" at bounding box center [784, 372] width 1568 height 744
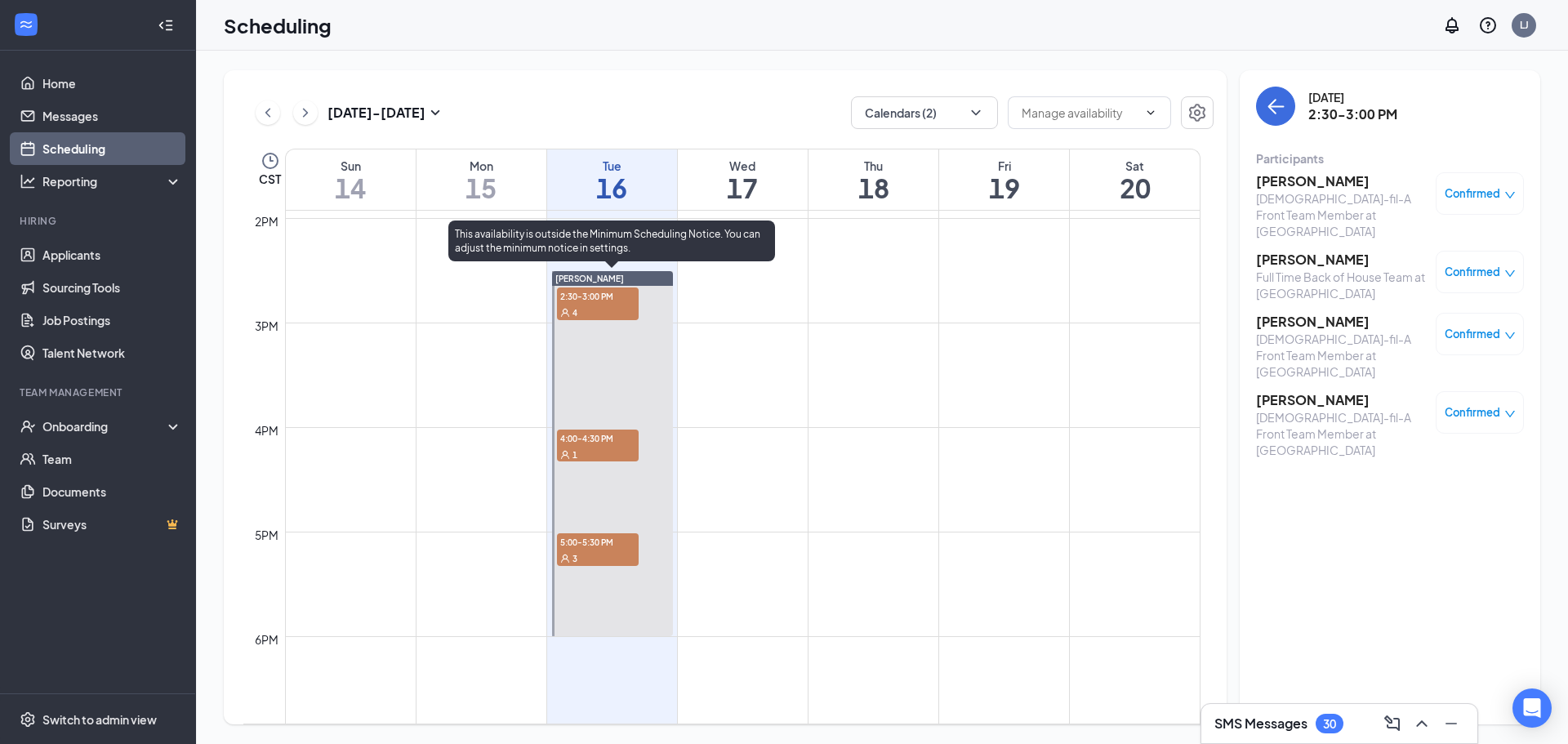
click at [587, 443] on span "4:00-4:30 PM" at bounding box center [597, 437] width 82 height 17
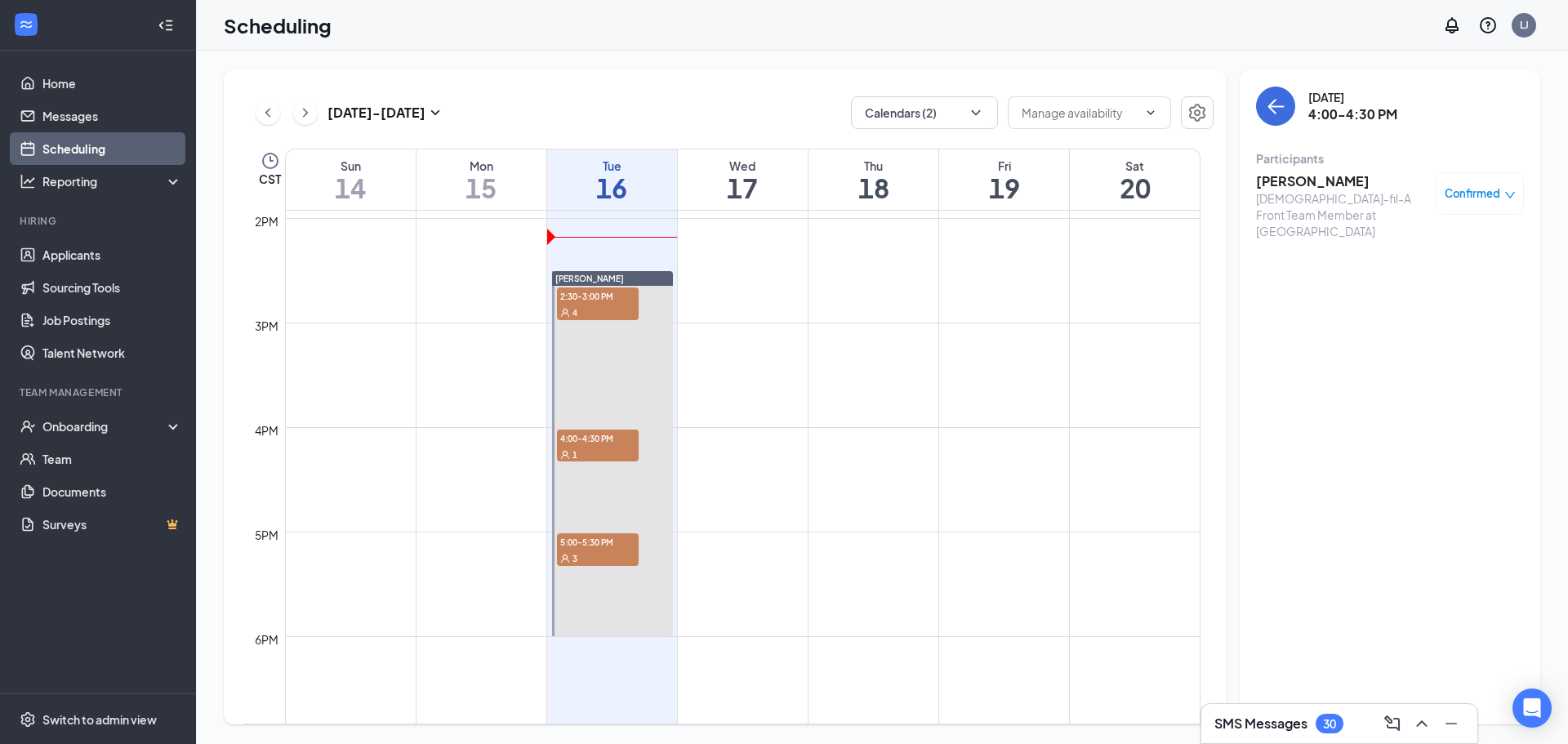
click at [1296, 177] on h3 "[PERSON_NAME]" at bounding box center [1342, 181] width 172 height 18
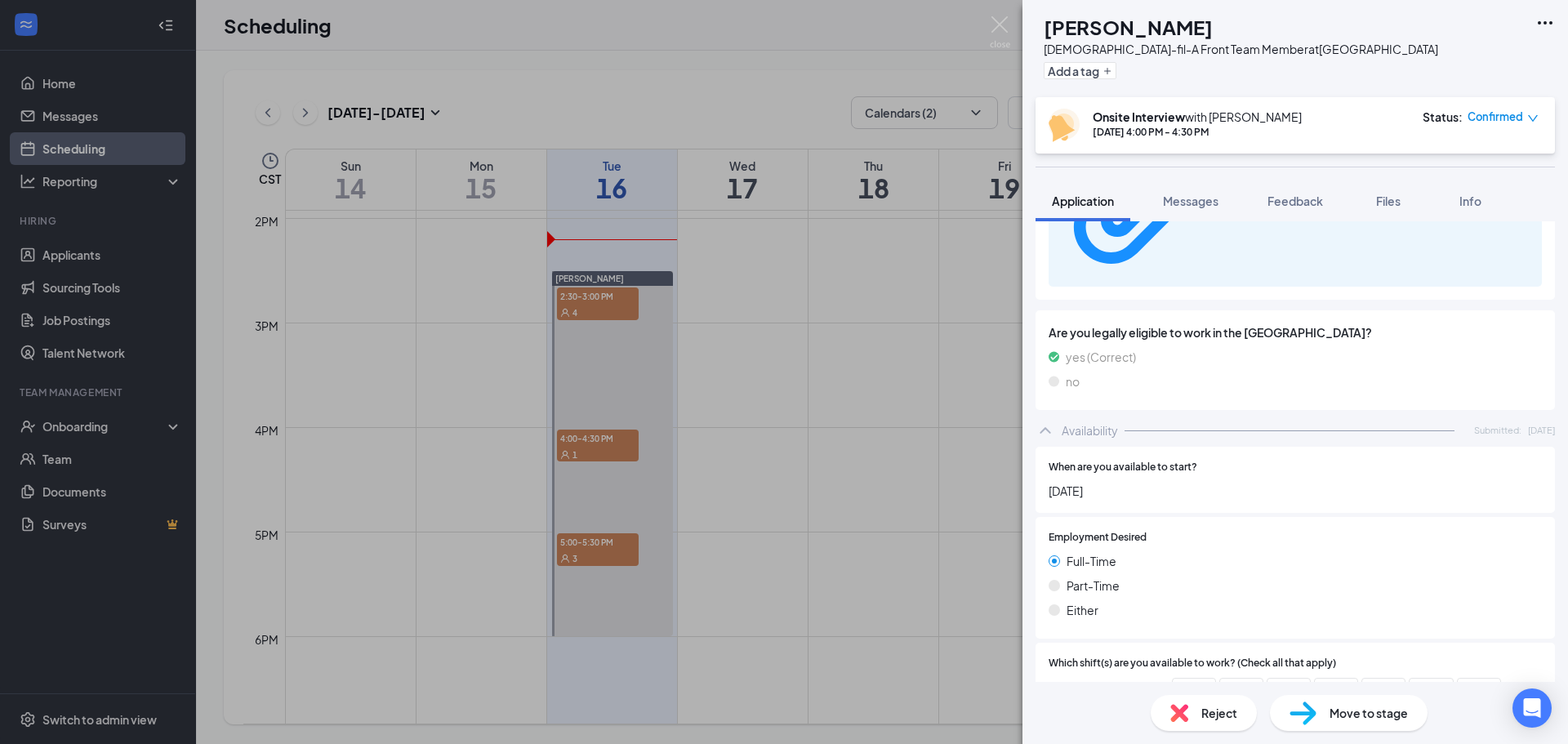
scroll to position [2742, 0]
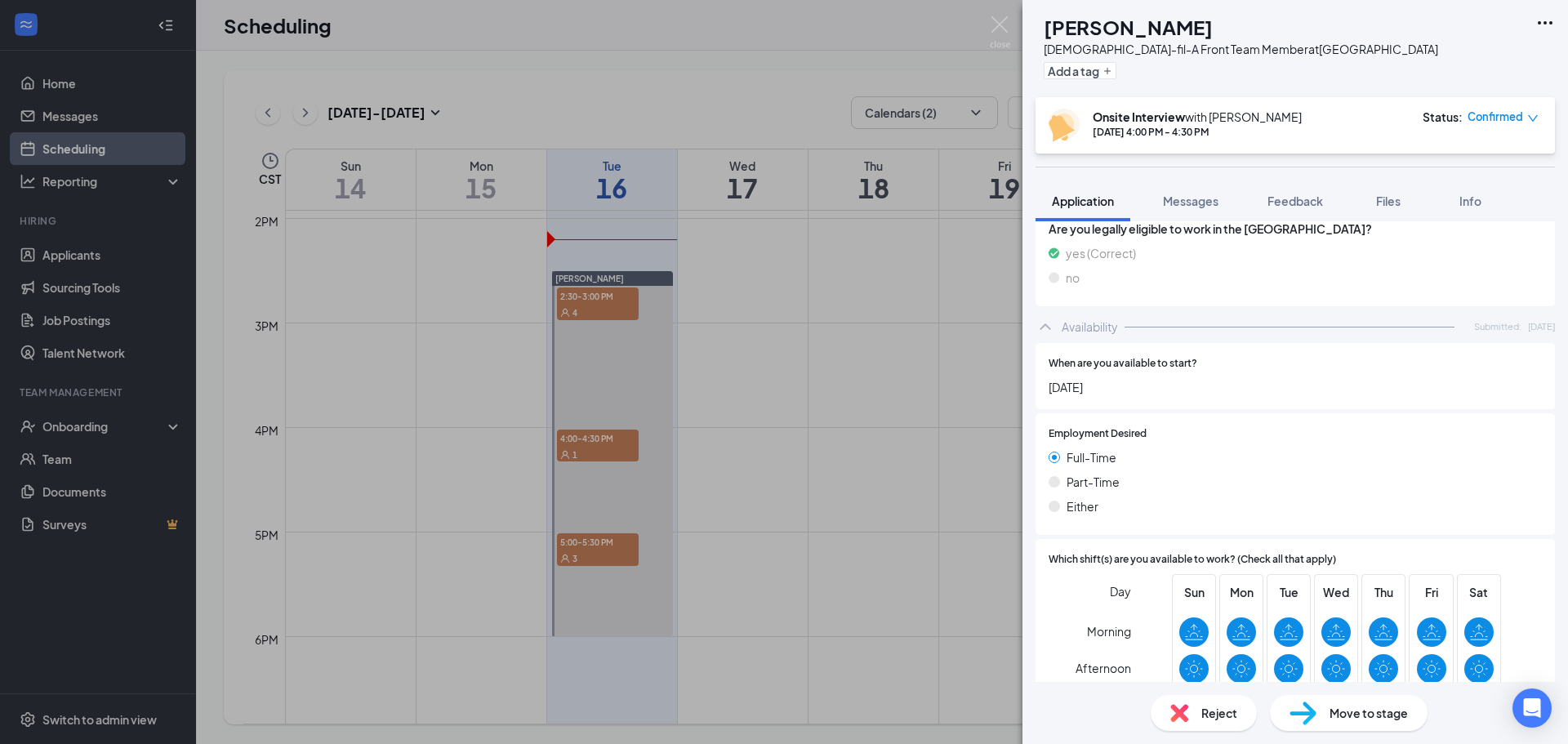
click at [923, 487] on div "CP [PERSON_NAME] [DEMOGRAPHIC_DATA]-fil-A Front Team Member at [GEOGRAPHIC_DATA…" at bounding box center [784, 372] width 1568 height 744
drag, startPoint x: 631, startPoint y: 537, endPoint x: 737, endPoint y: 471, distance: 124.9
click at [630, 538] on div "CP [PERSON_NAME] [DEMOGRAPHIC_DATA]-fil-A Front Team Member at [GEOGRAPHIC_DATA…" at bounding box center [784, 372] width 1568 height 744
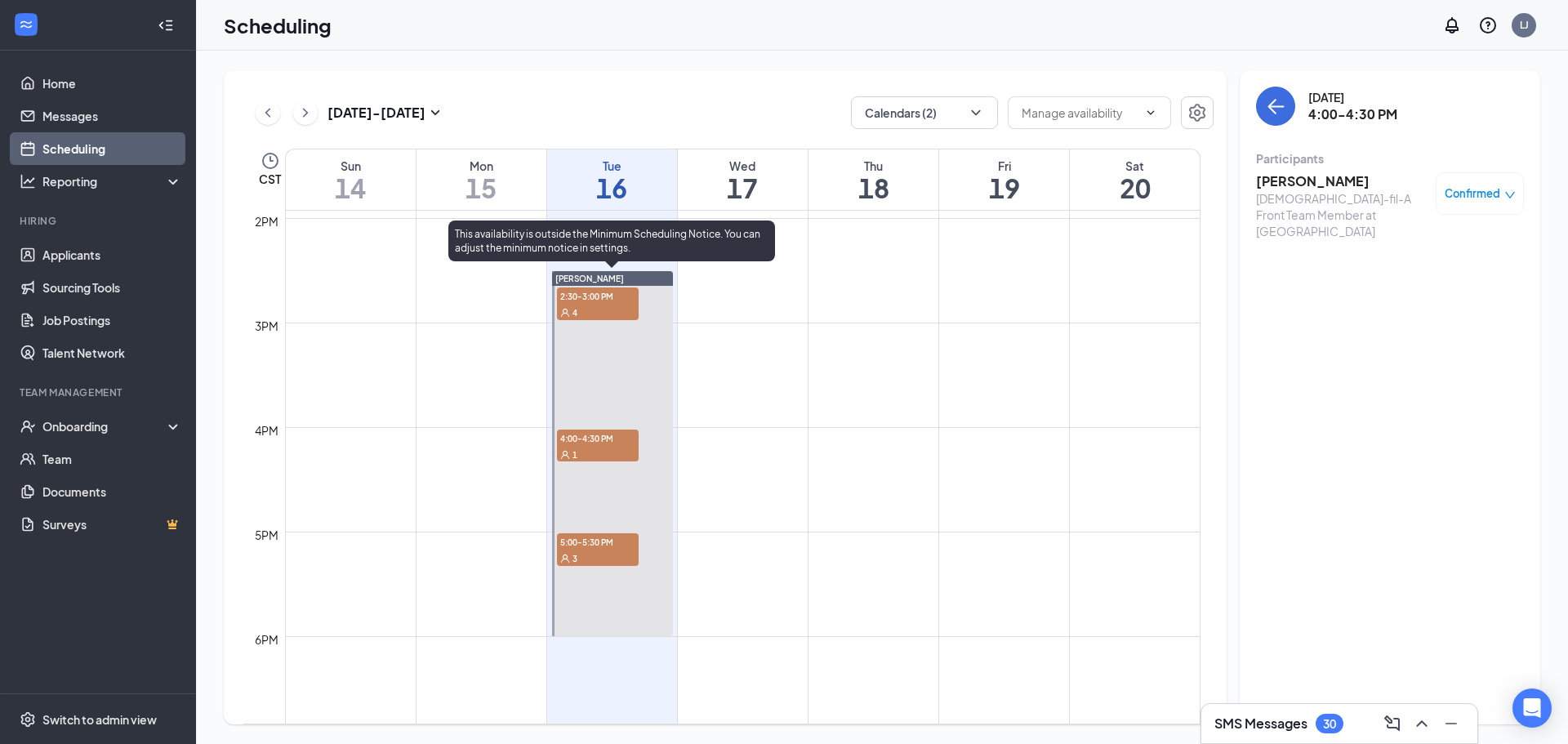
click at [593, 549] on div "3" at bounding box center [597, 557] width 82 height 17
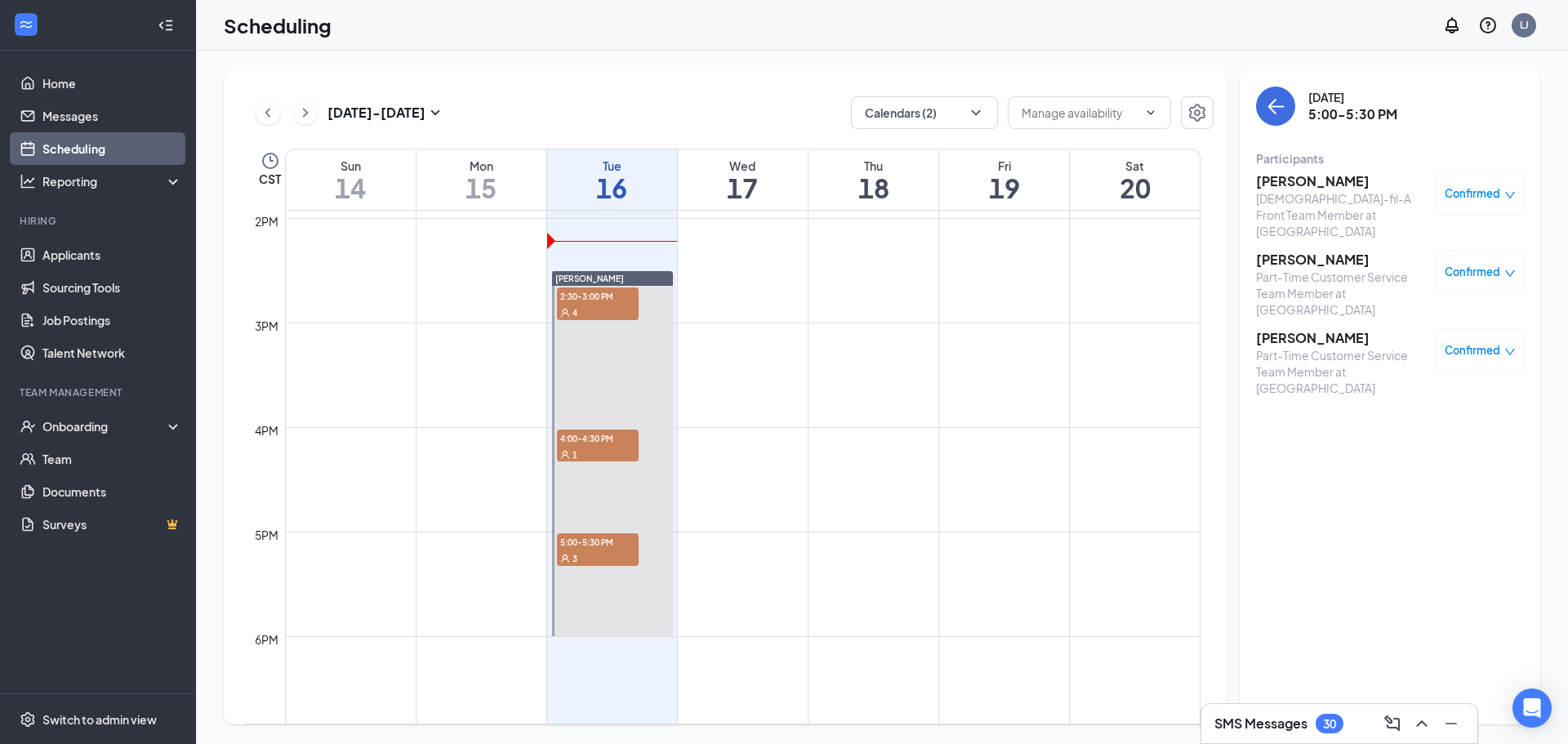
click at [1383, 514] on div "[DATE] 5:00-5:30 PM Participants [PERSON_NAME][DEMOGRAPHIC_DATA]-fil-A Front Te…" at bounding box center [1389, 397] width 301 height 654
